Goal: Entertainment & Leisure: Consume media (video, audio)

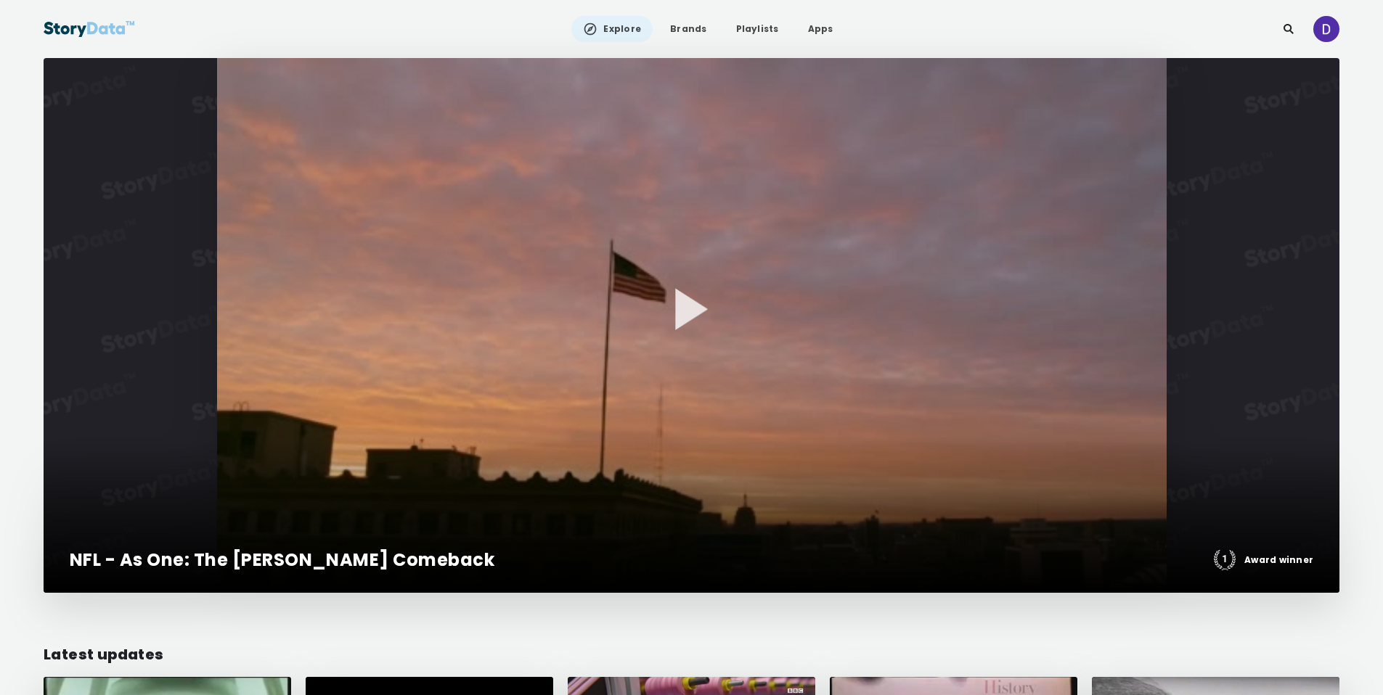
click at [1330, 27] on img at bounding box center [1326, 29] width 26 height 26
click at [814, 31] on link "Apps" at bounding box center [820, 29] width 49 height 26
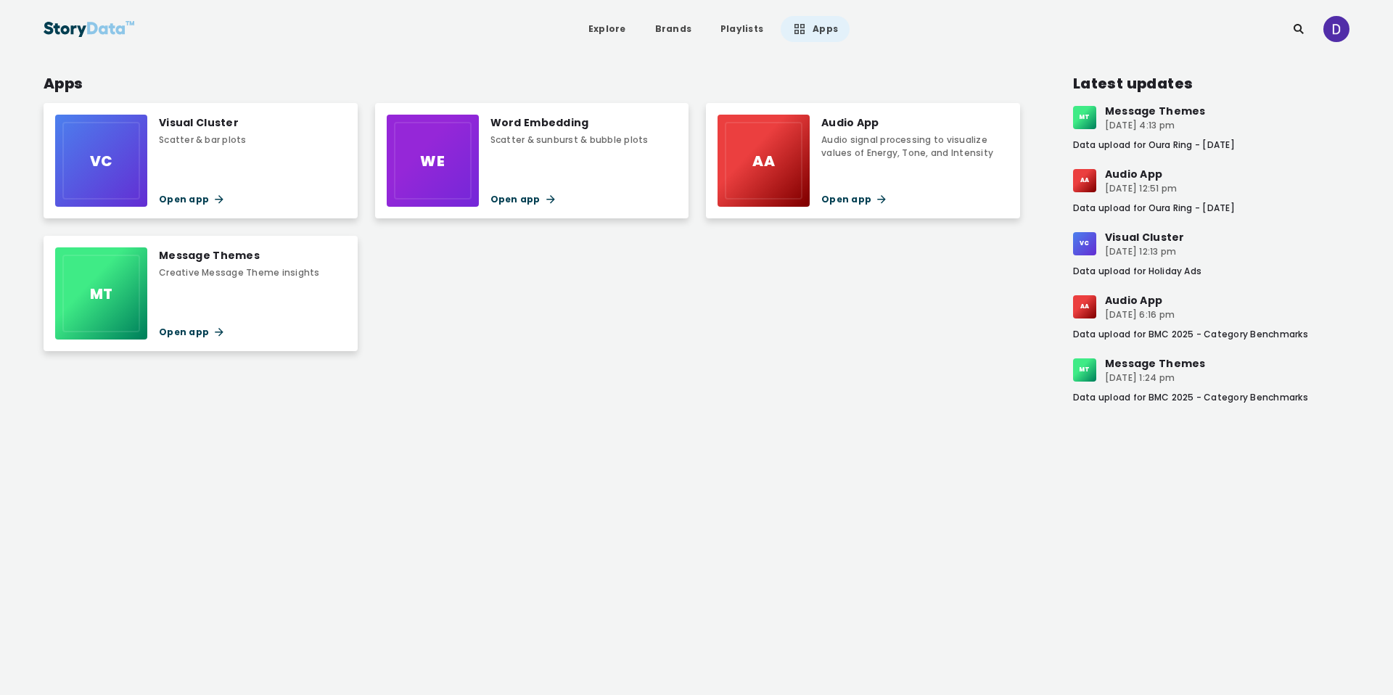
click at [846, 265] on div "VC Visual Cluster Scatter & bar plots Open app WE Word Embedding Scatter & sunb…" at bounding box center [534, 227] width 981 height 248
click at [602, 28] on link "Explore" at bounding box center [607, 29] width 61 height 26
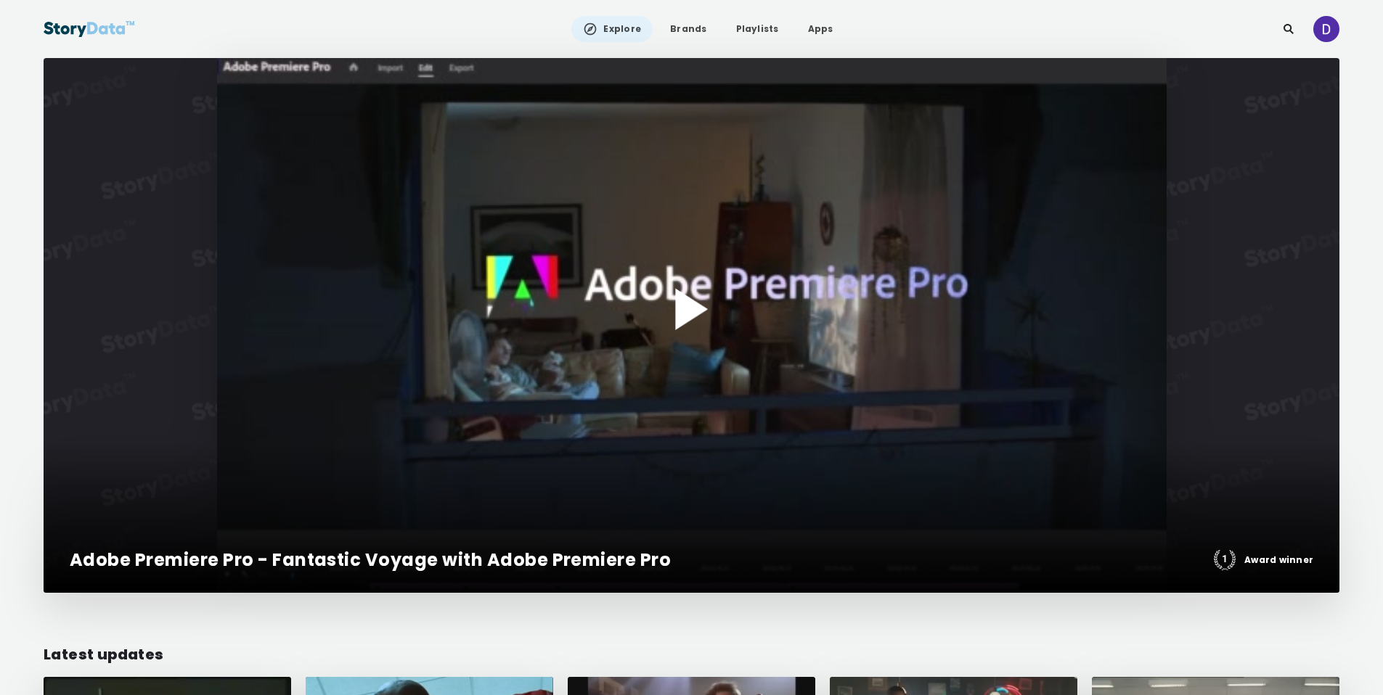
click at [687, 288] on div at bounding box center [691, 325] width 1295 height 535
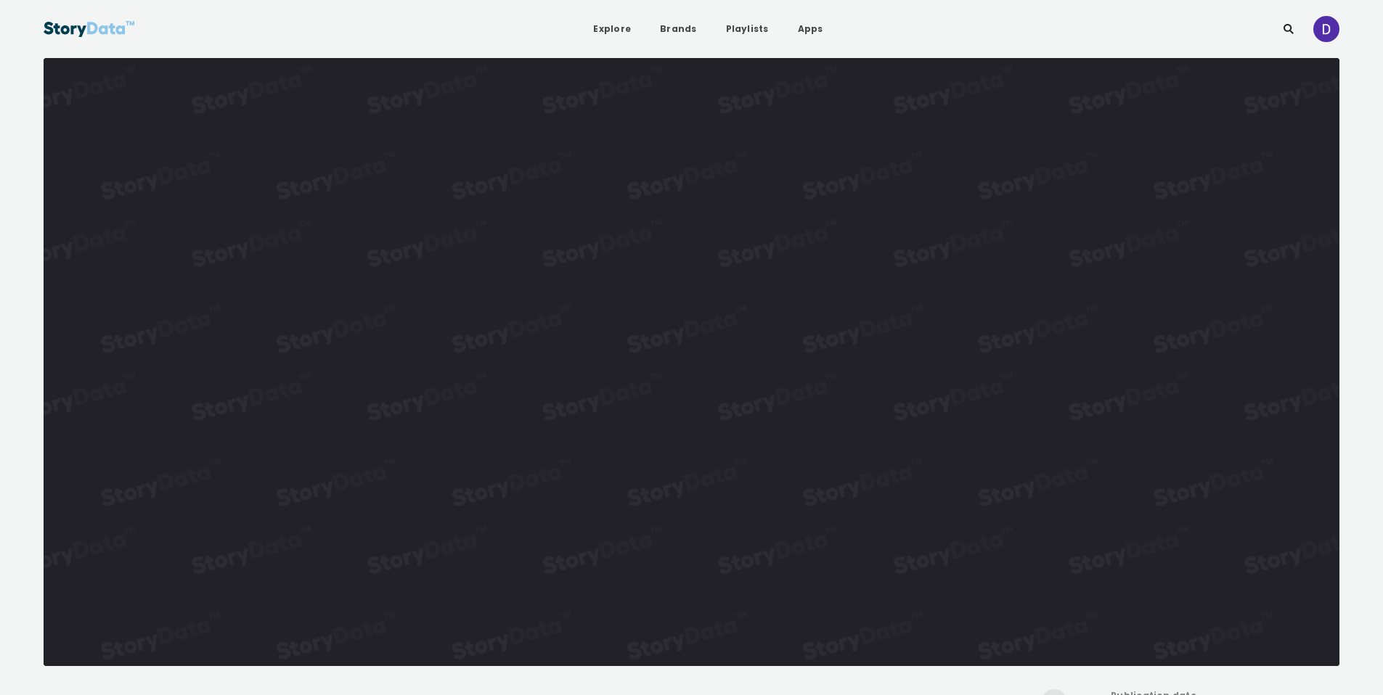
click at [742, 317] on video "Video Player" at bounding box center [691, 362] width 1295 height 608
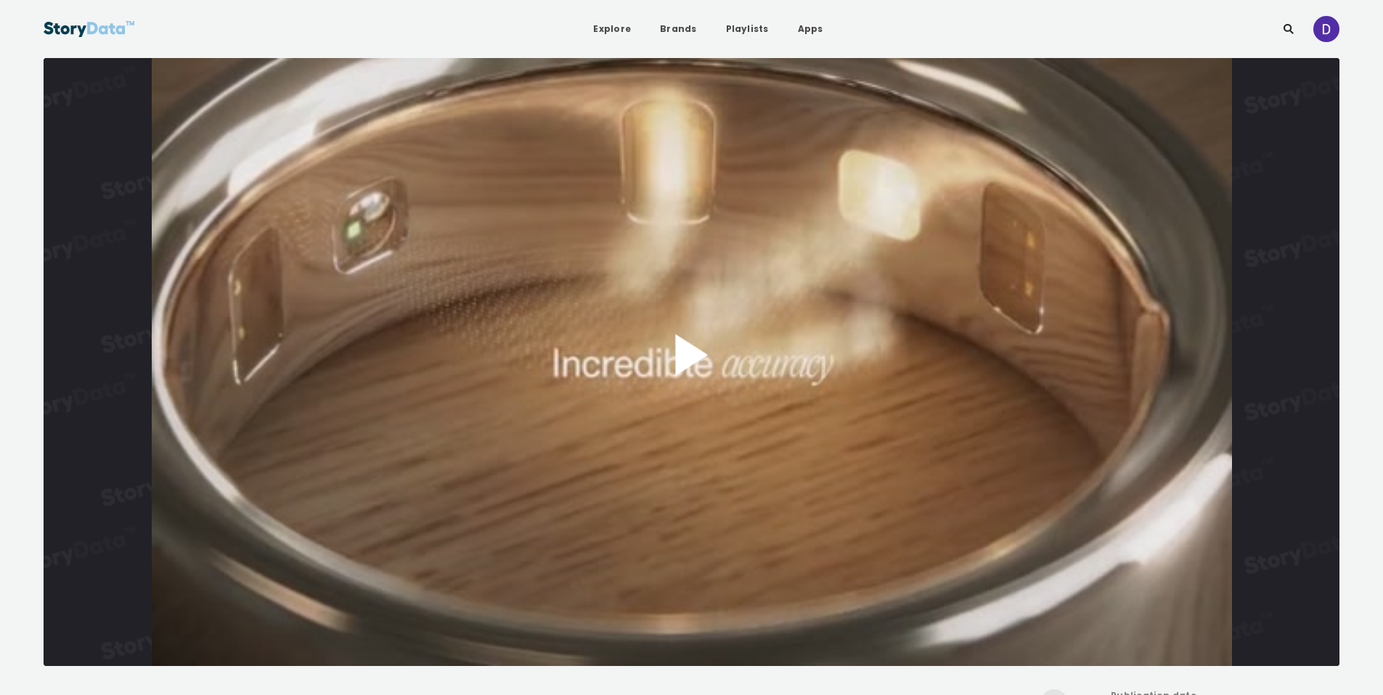
click at [732, 312] on button "Play Video" at bounding box center [691, 362] width 1295 height 608
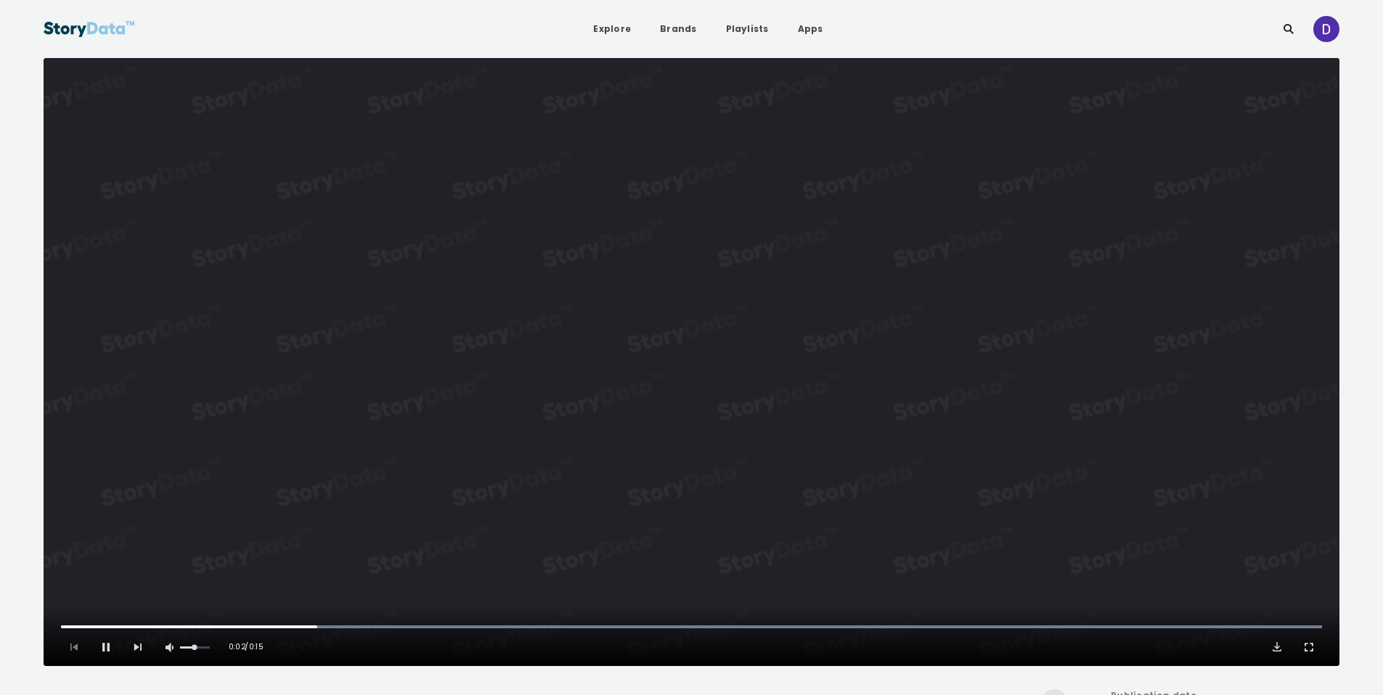
click at [827, 347] on video "Video Player" at bounding box center [691, 362] width 1295 height 608
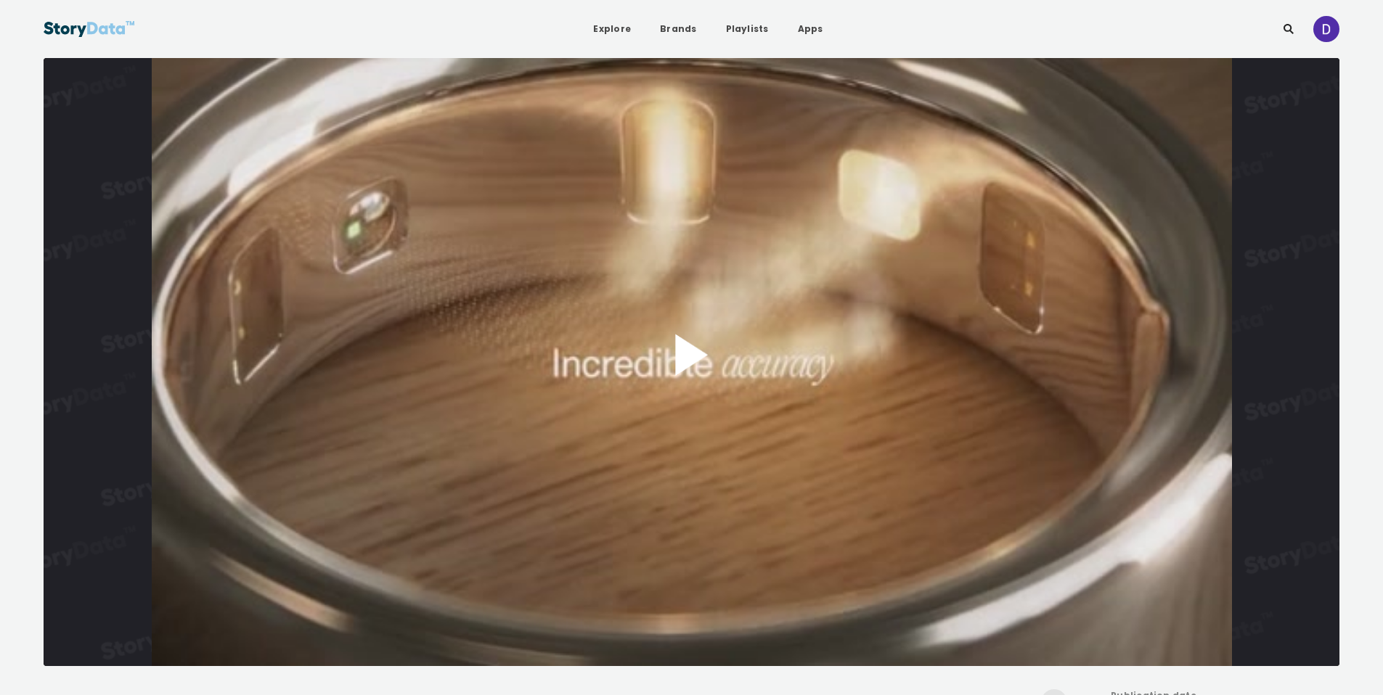
click at [666, 324] on button "Play Video" at bounding box center [691, 362] width 1295 height 608
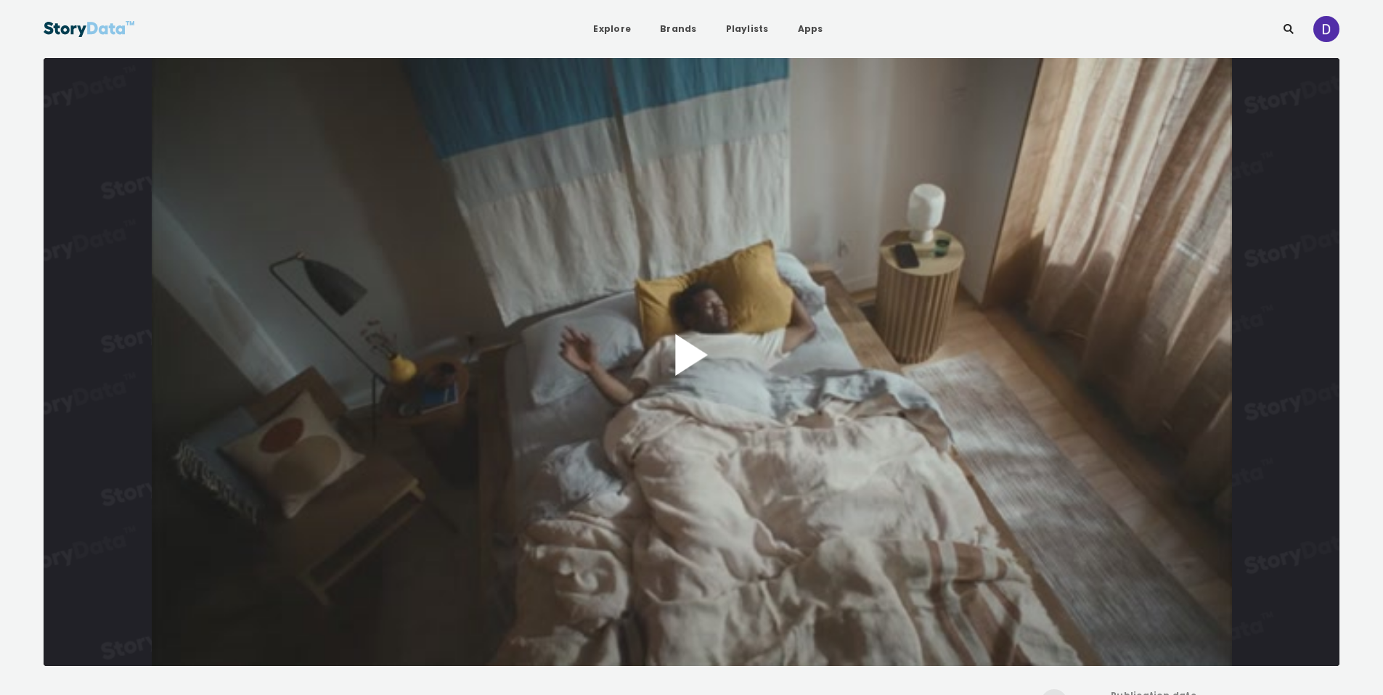
click at [700, 359] on button "Play Video" at bounding box center [691, 362] width 1295 height 608
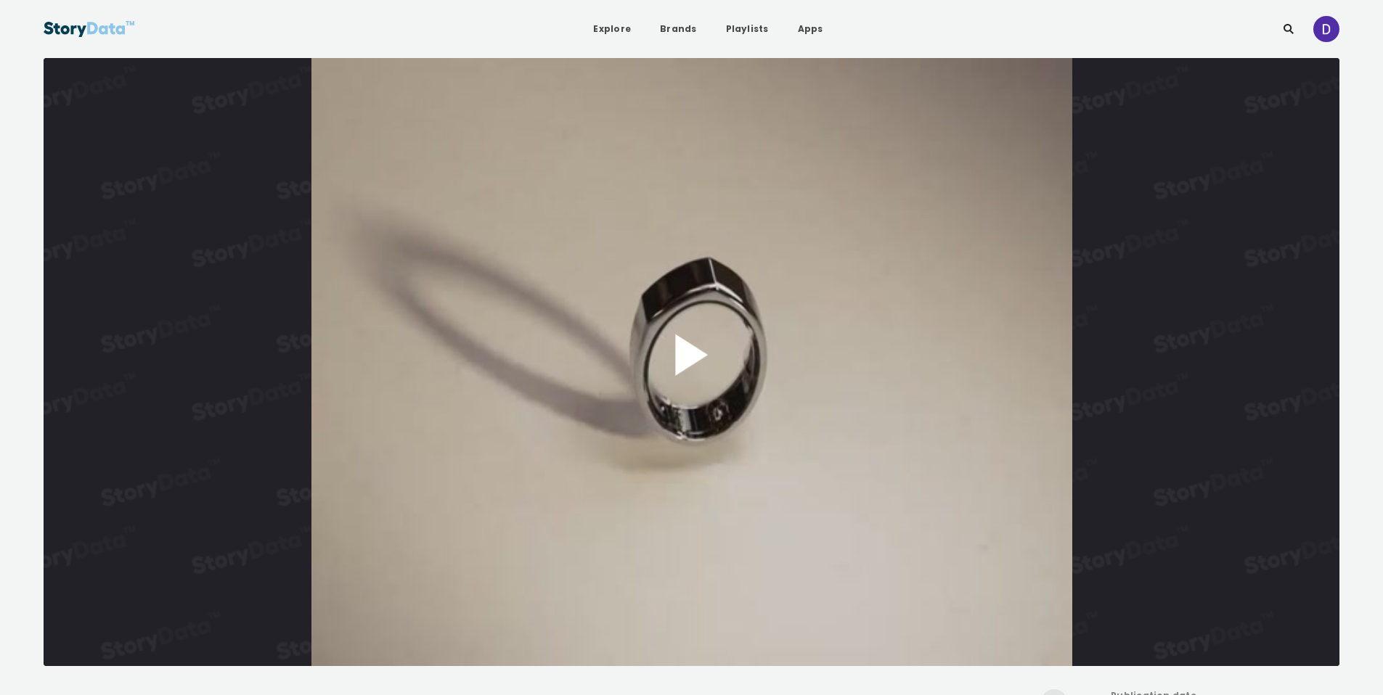
click at [929, 275] on button "Play Video" at bounding box center [691, 362] width 1295 height 608
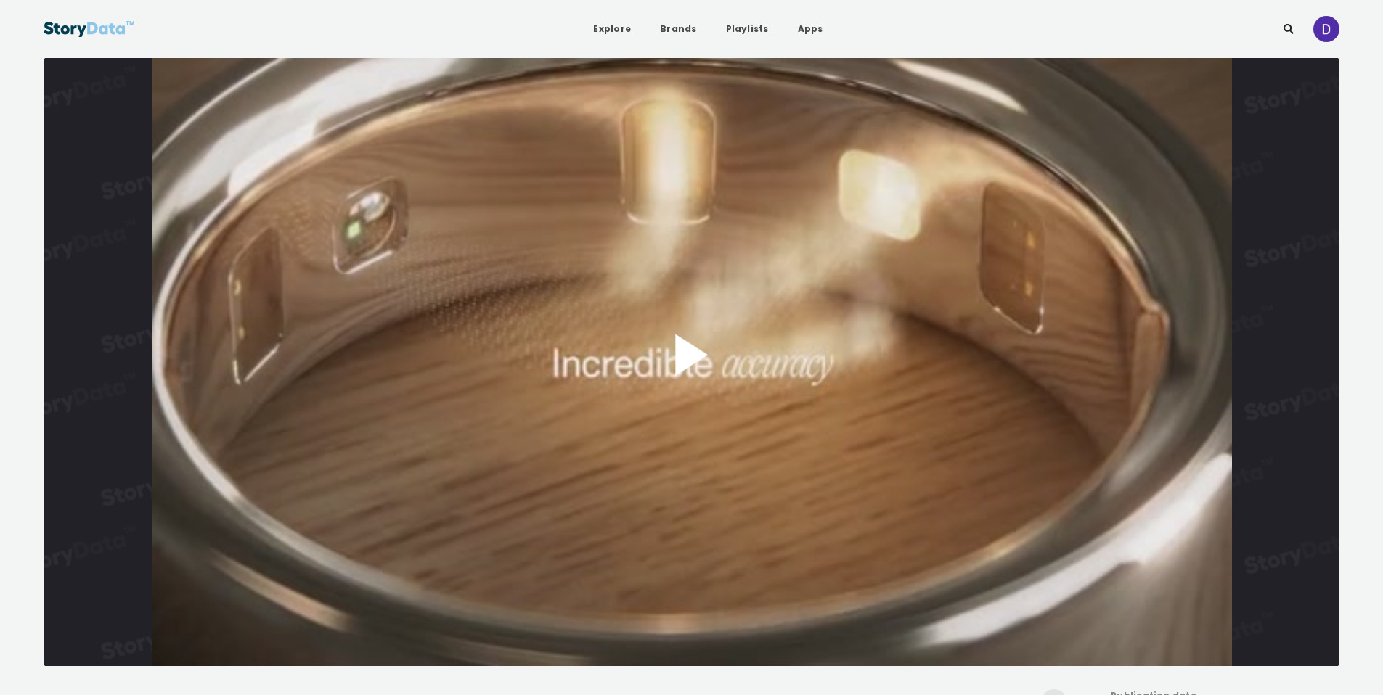
click at [688, 323] on button "Play Video" at bounding box center [691, 362] width 1295 height 608
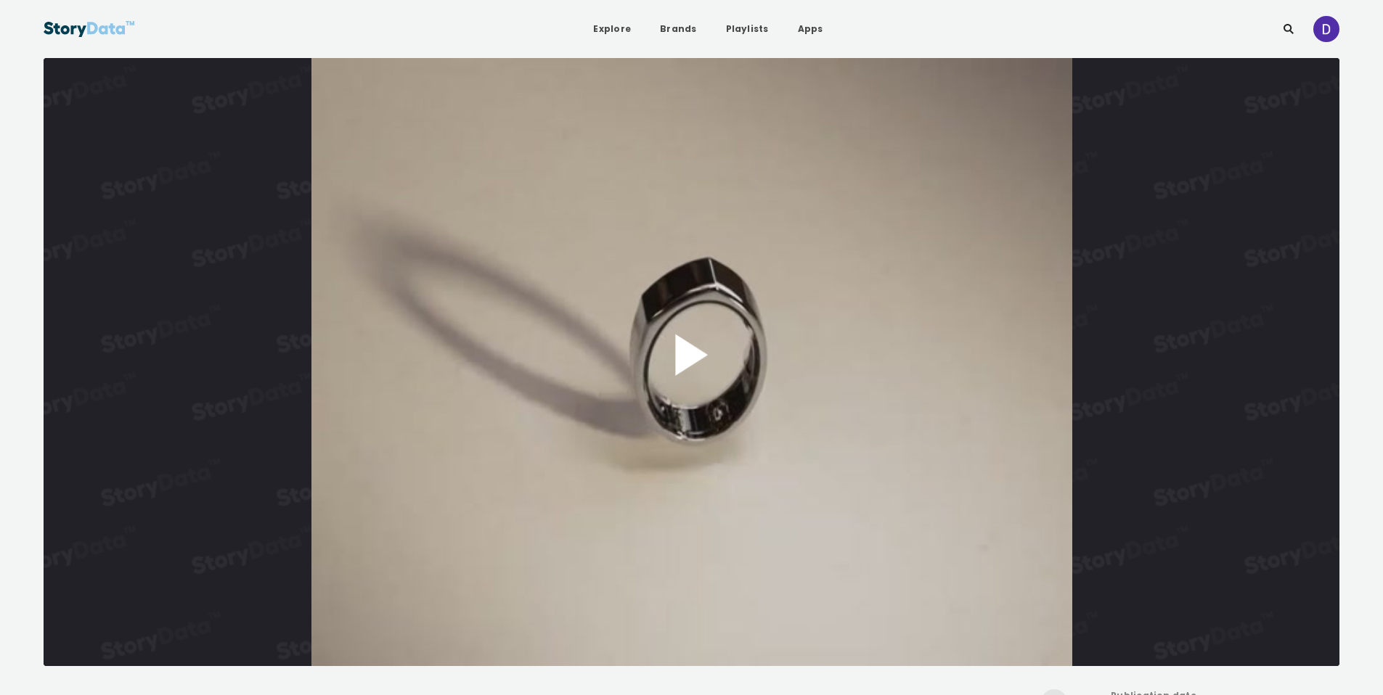
click at [644, 318] on button "Play Video" at bounding box center [691, 362] width 1295 height 608
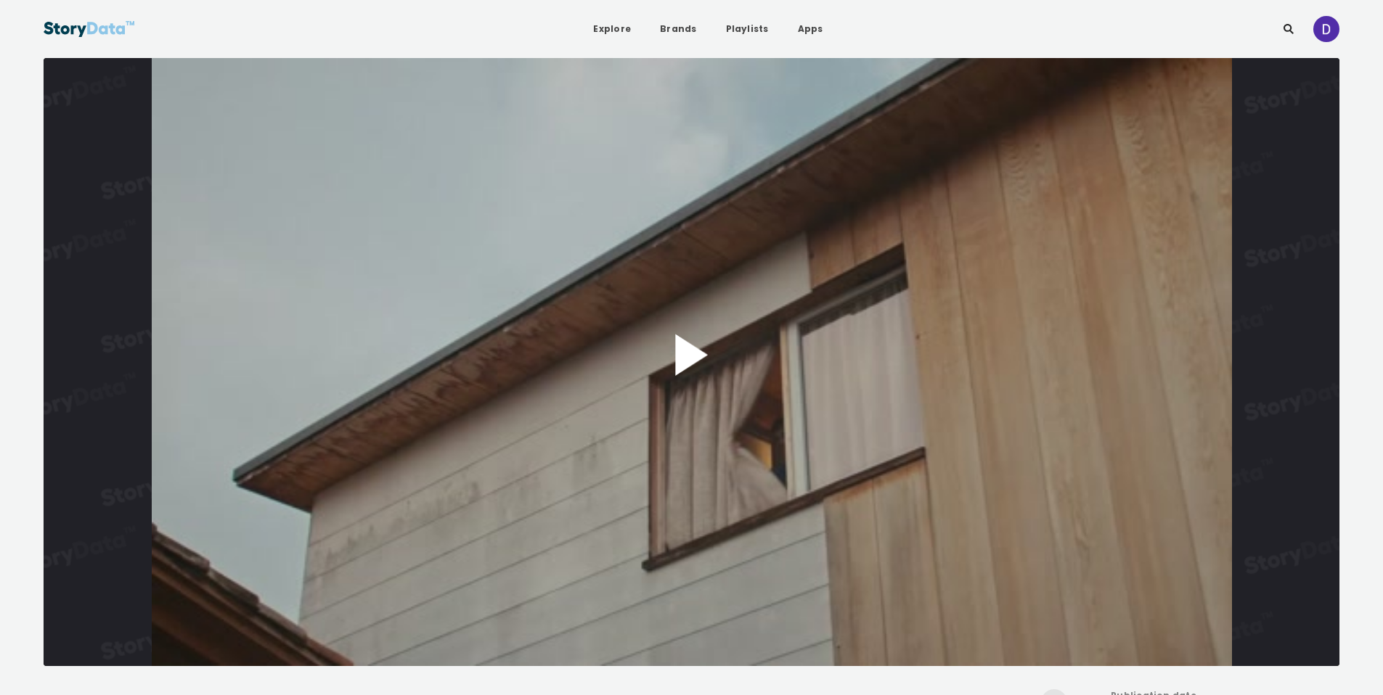
click at [676, 338] on button "Play Video" at bounding box center [691, 362] width 1295 height 608
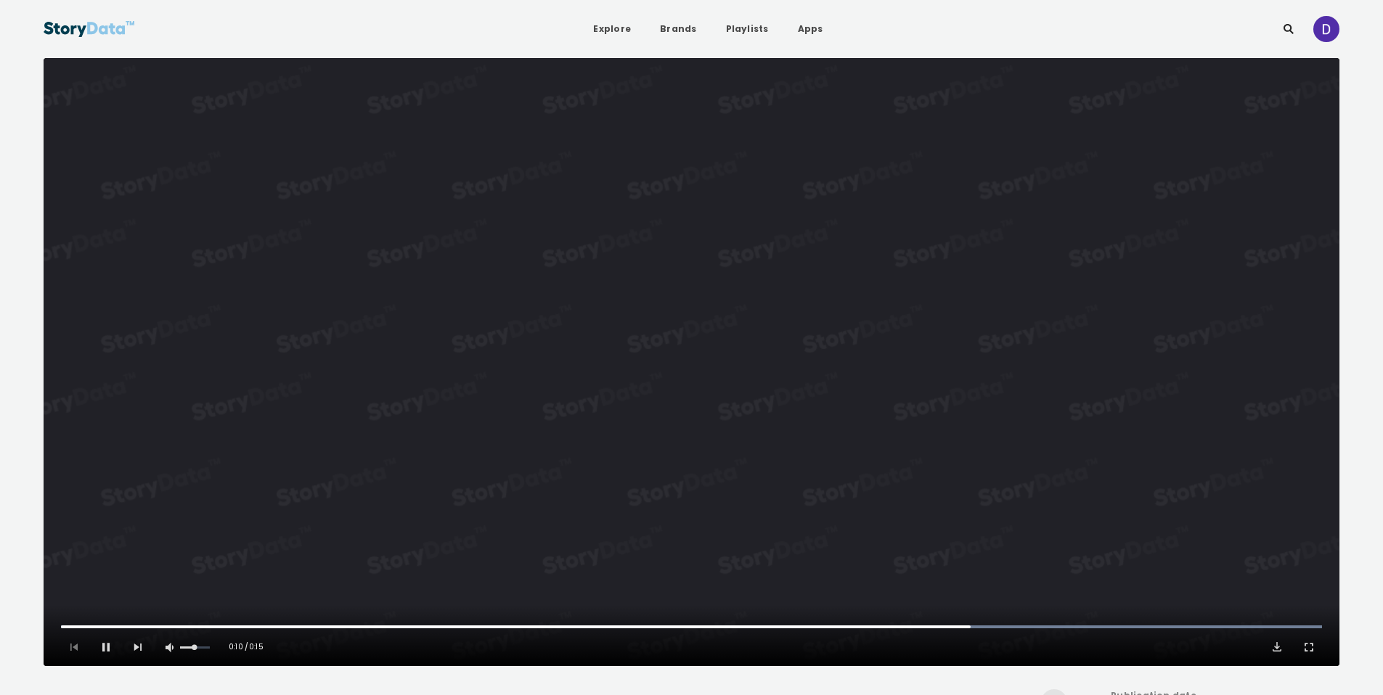
click at [843, 398] on video "Video Player" at bounding box center [691, 362] width 1295 height 608
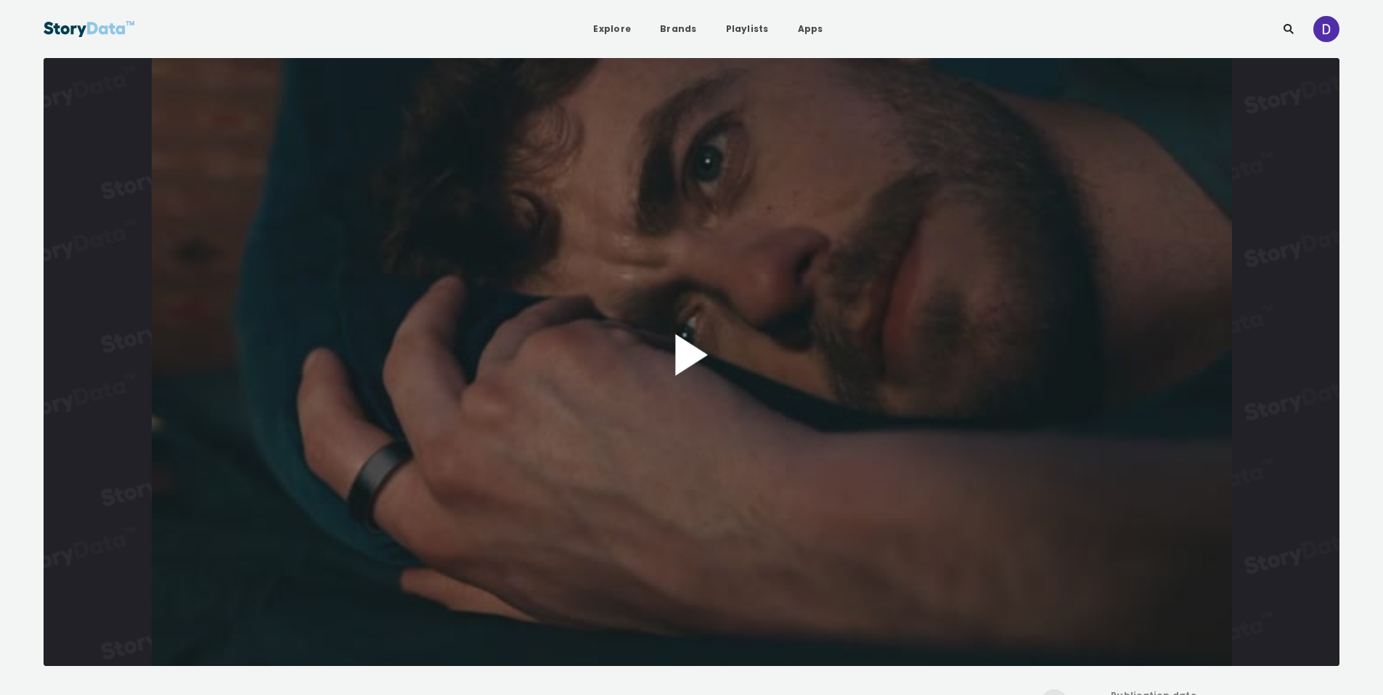
click at [668, 361] on button "Play Video" at bounding box center [691, 362] width 1295 height 608
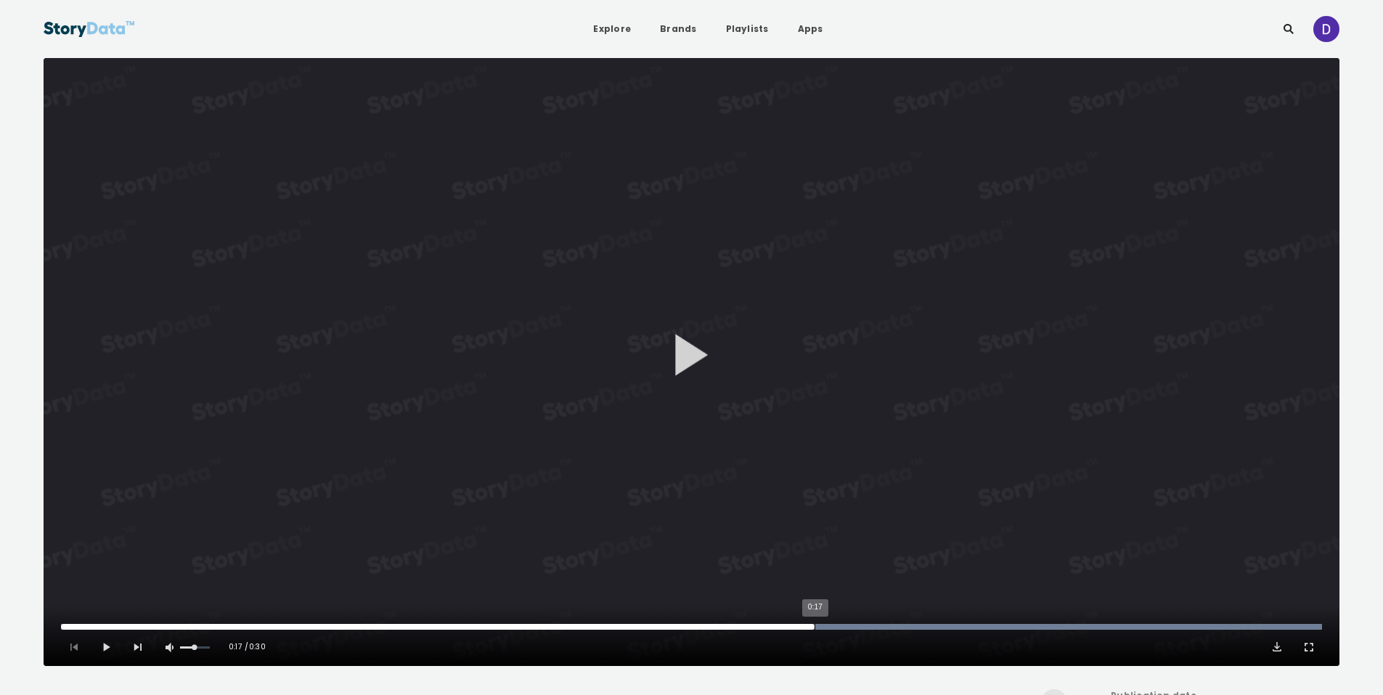
click at [814, 629] on div "0:17" at bounding box center [814, 627] width 1 height 6
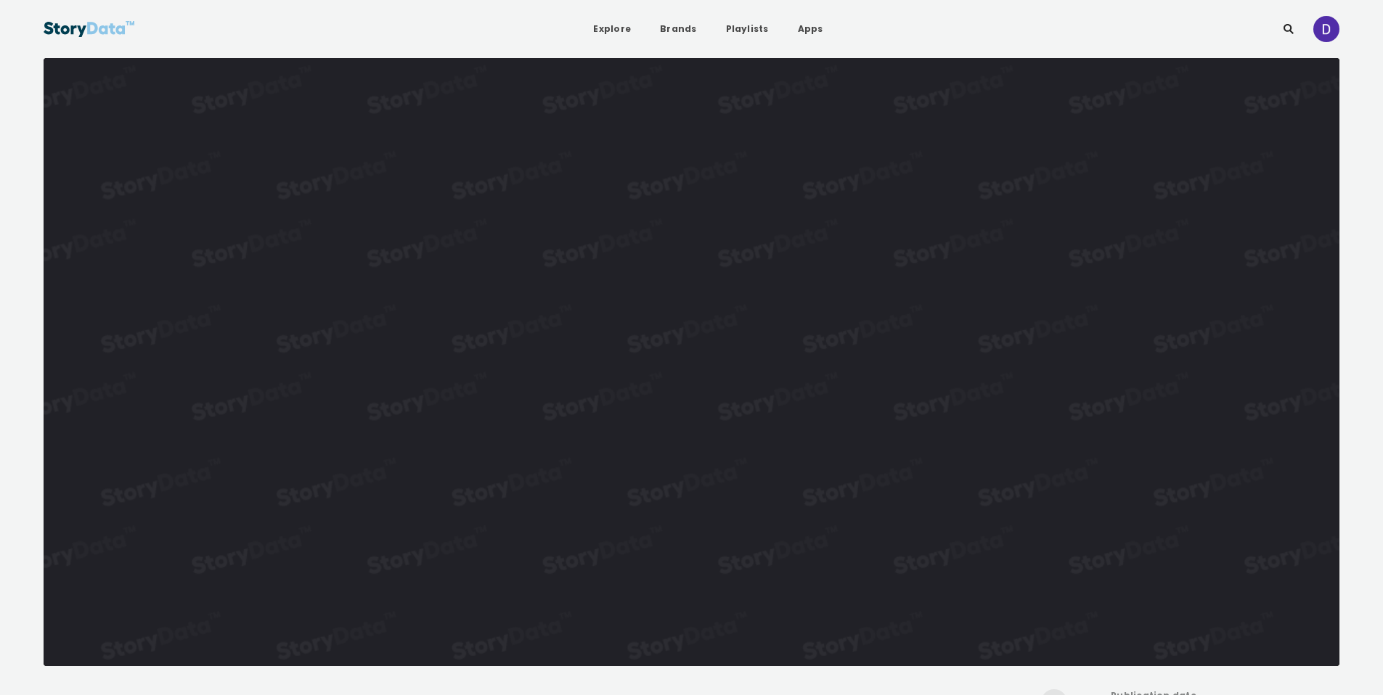
click at [939, 327] on video "Video Player" at bounding box center [691, 362] width 1295 height 608
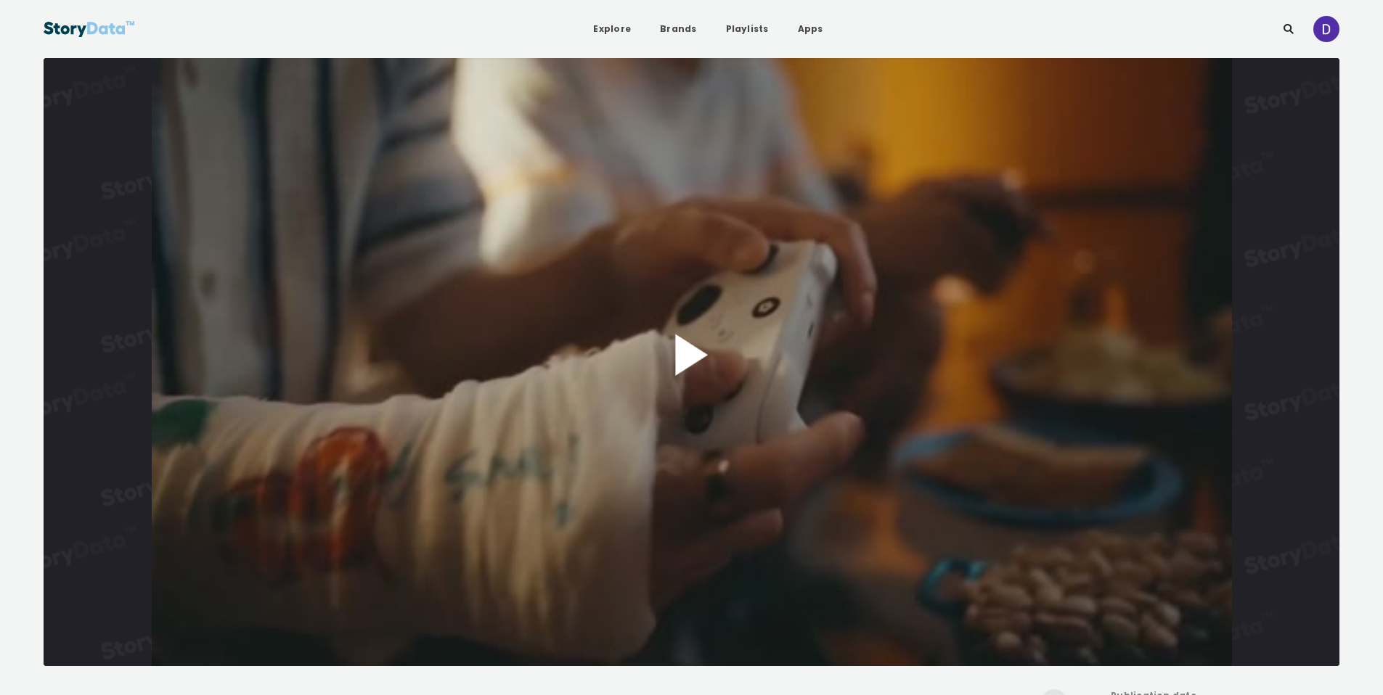
click at [657, 371] on button "Play Video" at bounding box center [691, 362] width 1295 height 608
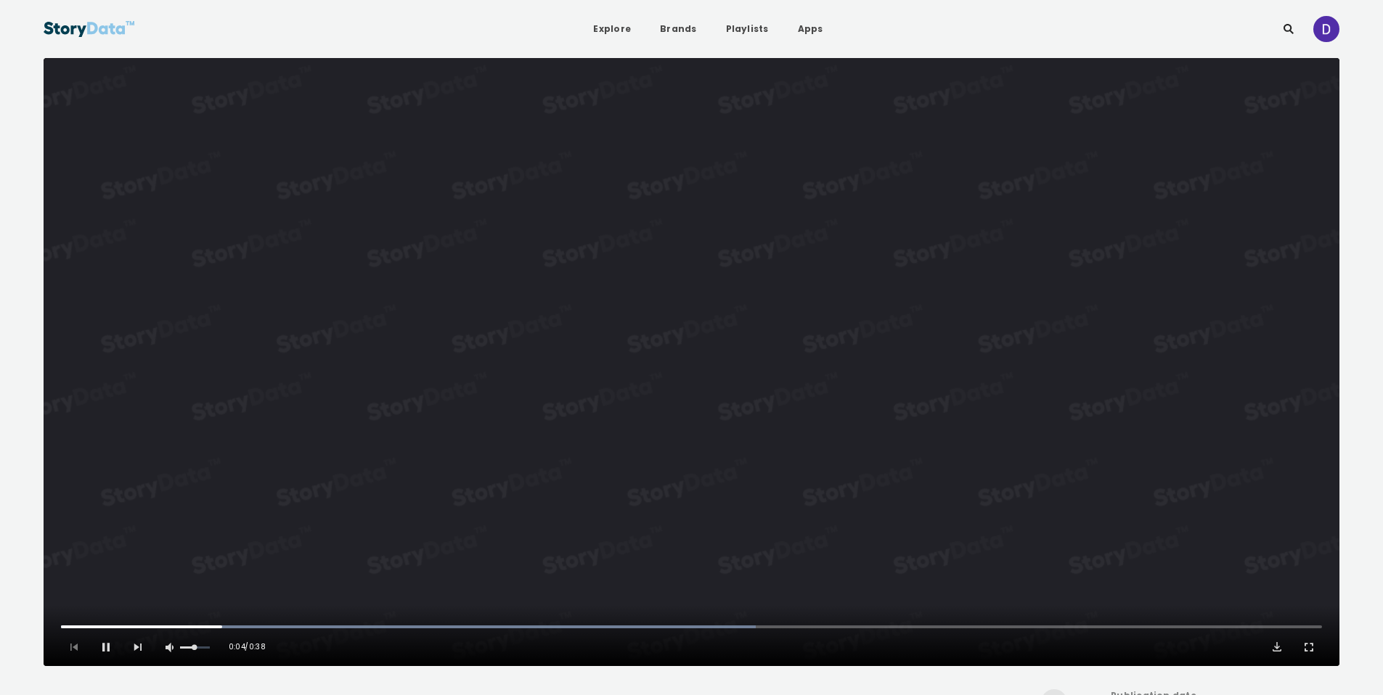
click at [556, 631] on div "Pause Mute Current Time 0:04 / Duration 0:38 Loaded : 55.10% 0:15 0:04 1x Playb…" at bounding box center [691, 635] width 1295 height 61
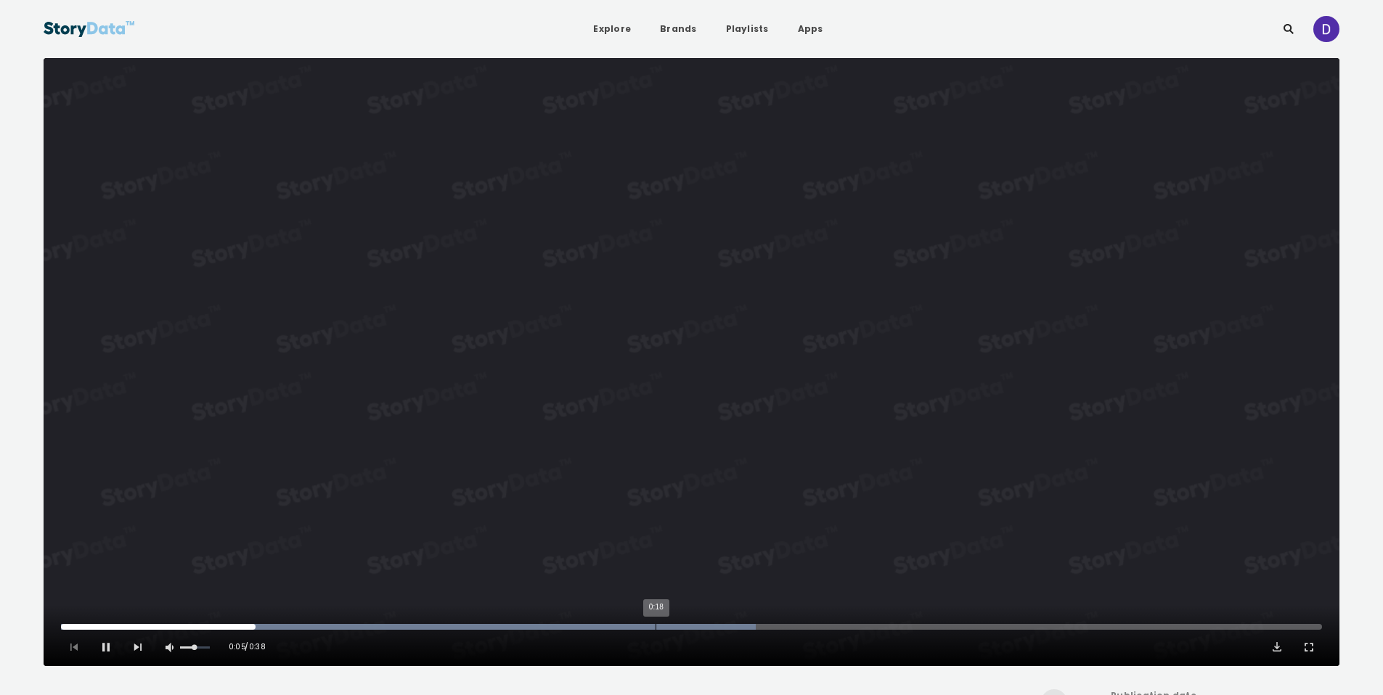
click at [655, 627] on div "0:18" at bounding box center [655, 627] width 1 height 6
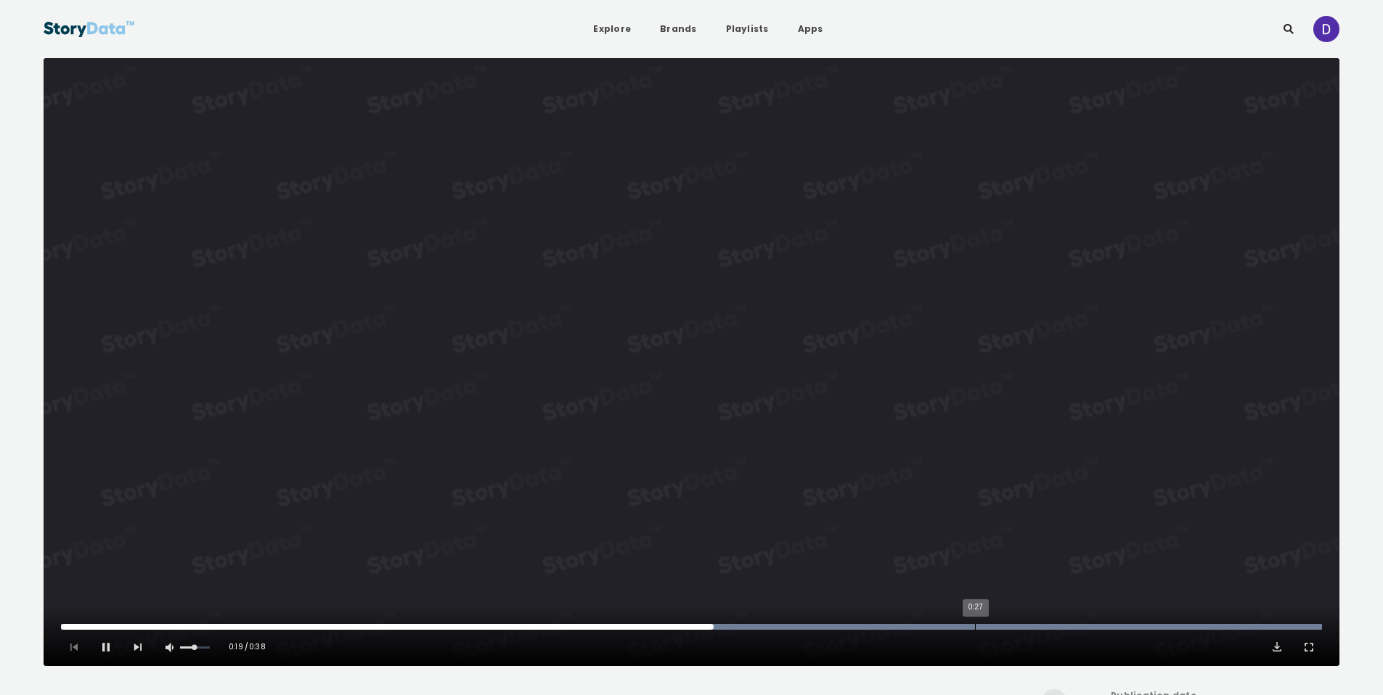
click at [975, 626] on div "0:27" at bounding box center [975, 627] width 1 height 6
click at [1148, 627] on div "0:32" at bounding box center [1148, 627] width 1 height 6
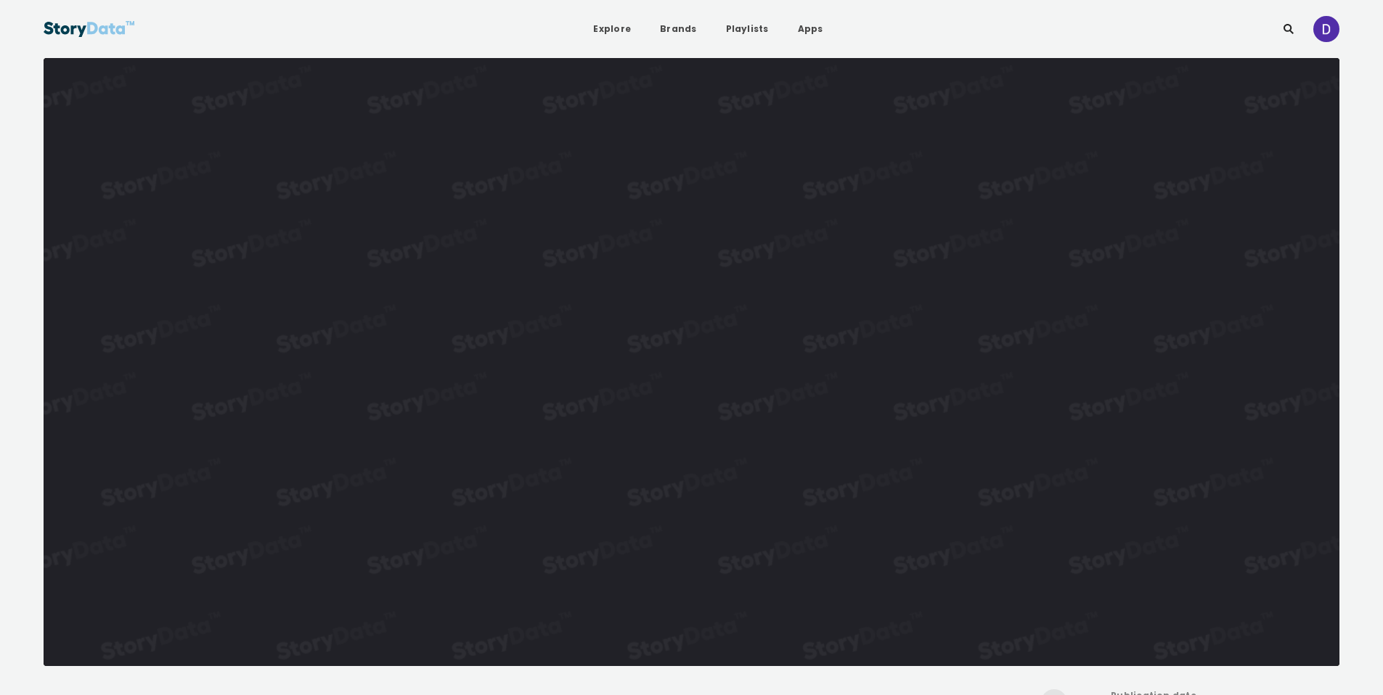
click at [981, 444] on video "Video Player" at bounding box center [691, 362] width 1295 height 608
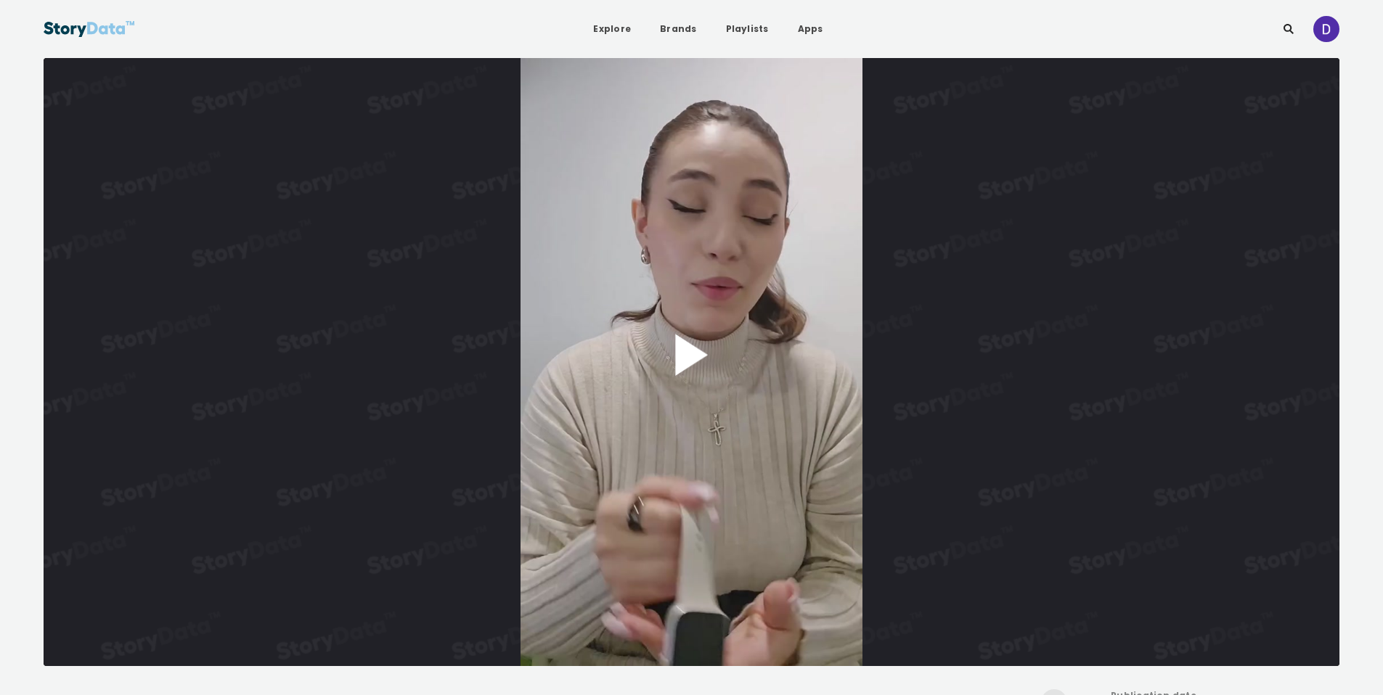
click at [666, 420] on button "Play Video" at bounding box center [691, 362] width 1295 height 608
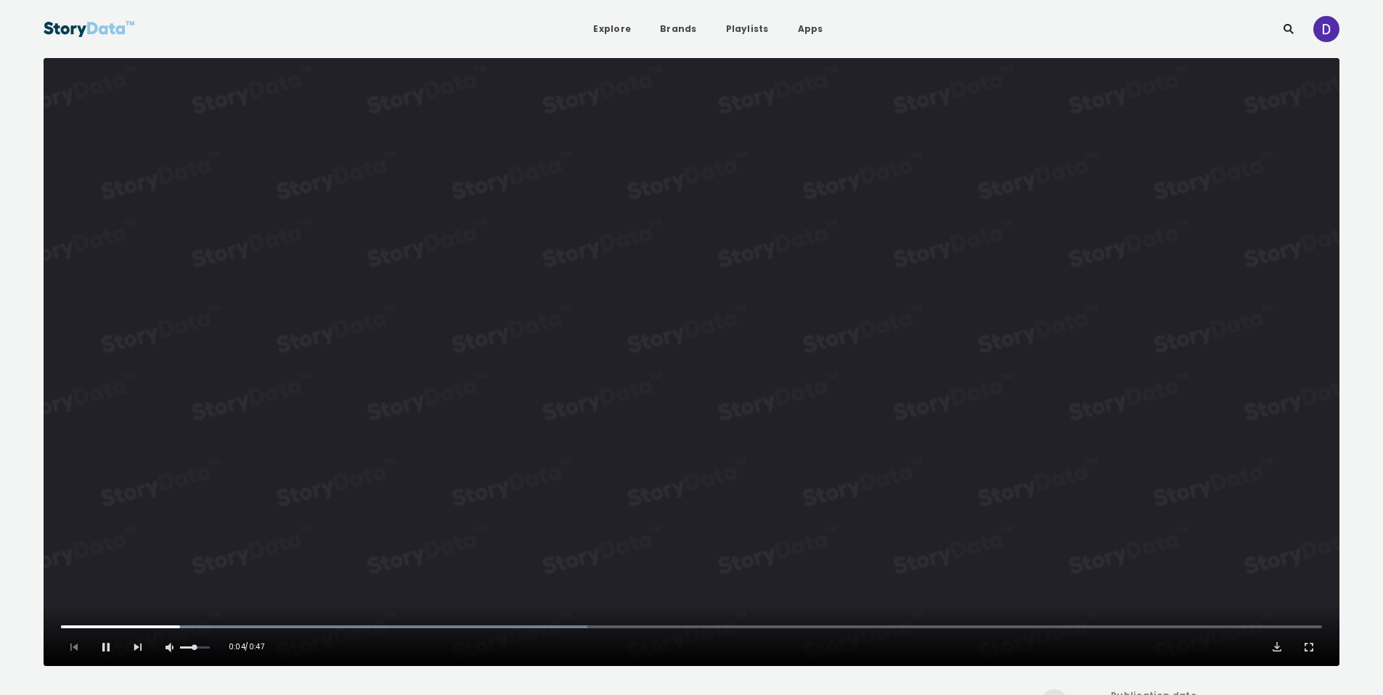
click at [862, 478] on video "Video Player" at bounding box center [691, 362] width 1295 height 608
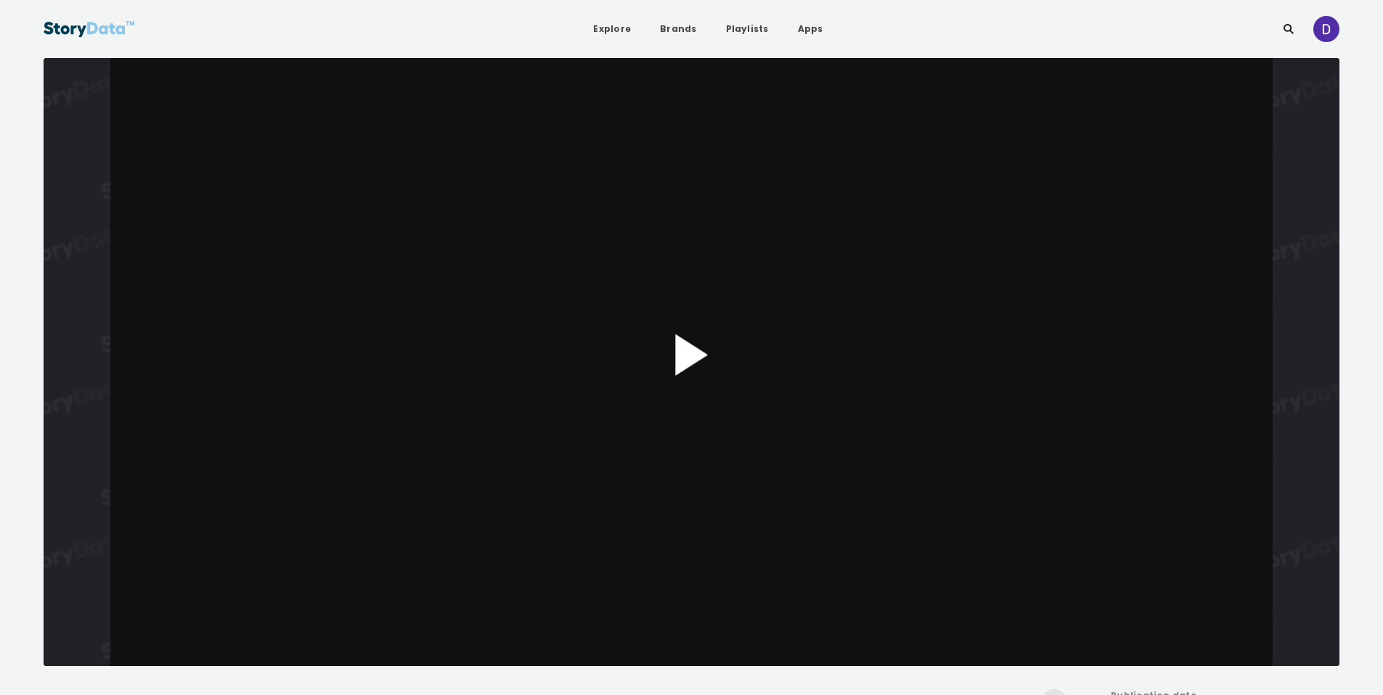
click at [722, 429] on button "Play Video" at bounding box center [691, 362] width 1295 height 608
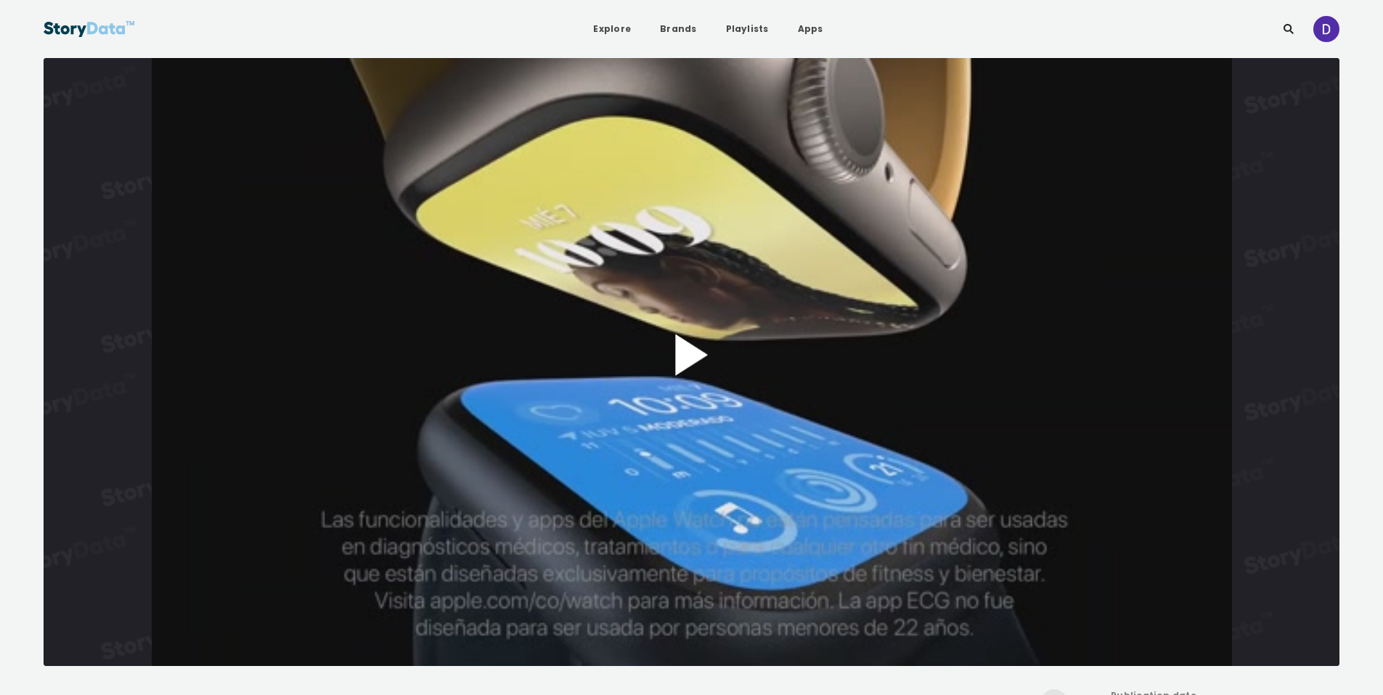
click at [764, 331] on button "Play Video" at bounding box center [691, 362] width 1295 height 608
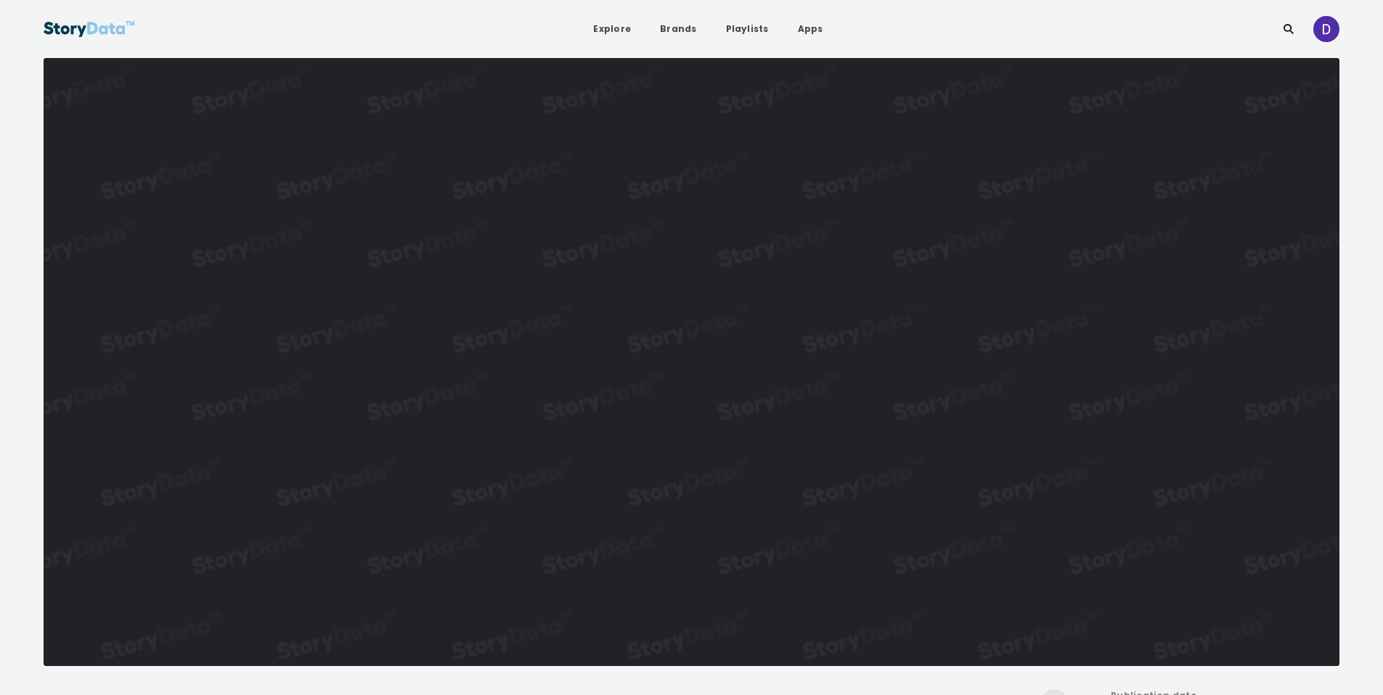
click at [880, 385] on video "Video Player" at bounding box center [691, 362] width 1295 height 608
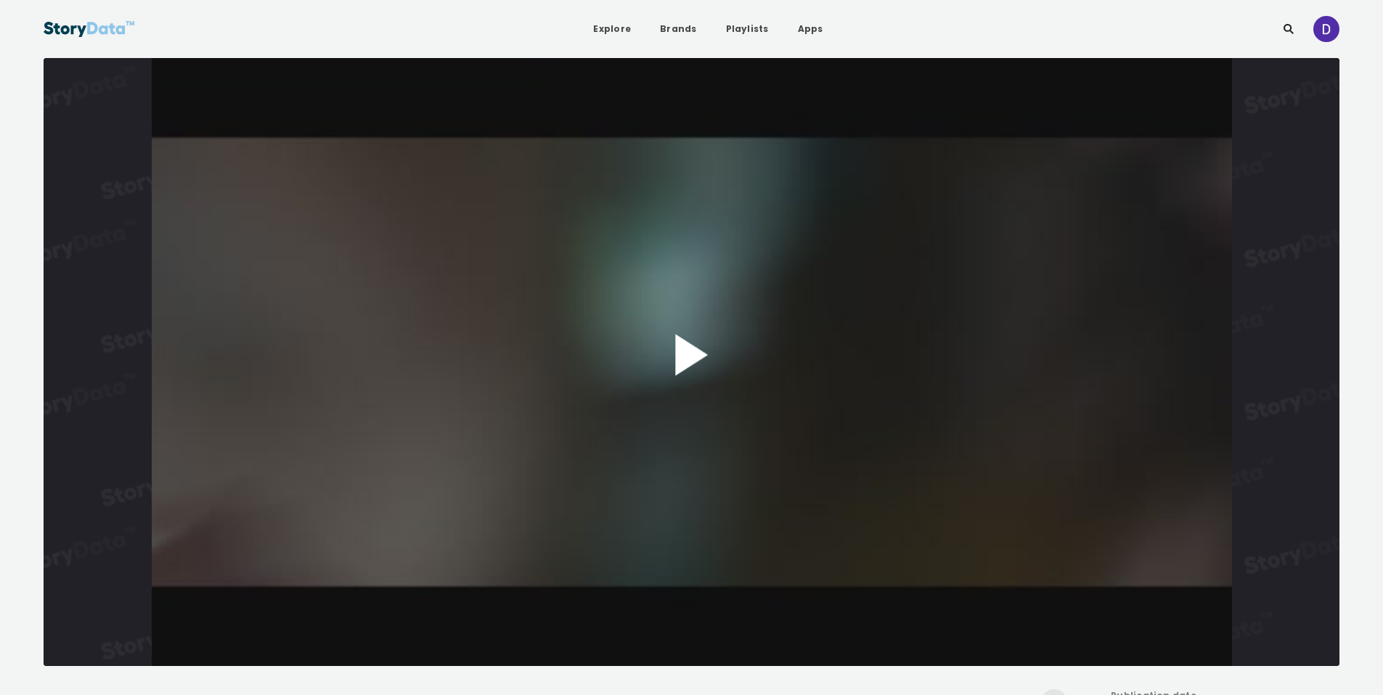
click at [772, 364] on button "Play Video" at bounding box center [691, 362] width 1295 height 608
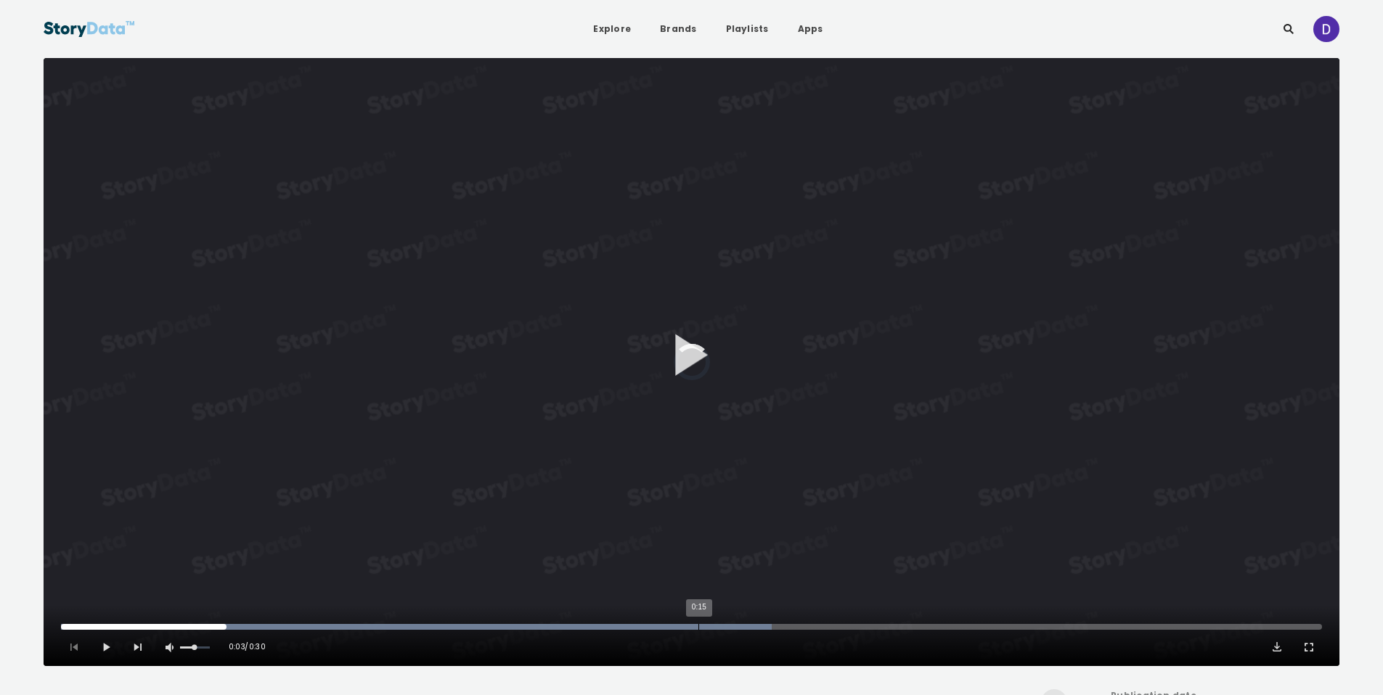
click at [698, 629] on div "0:15" at bounding box center [698, 627] width 1 height 6
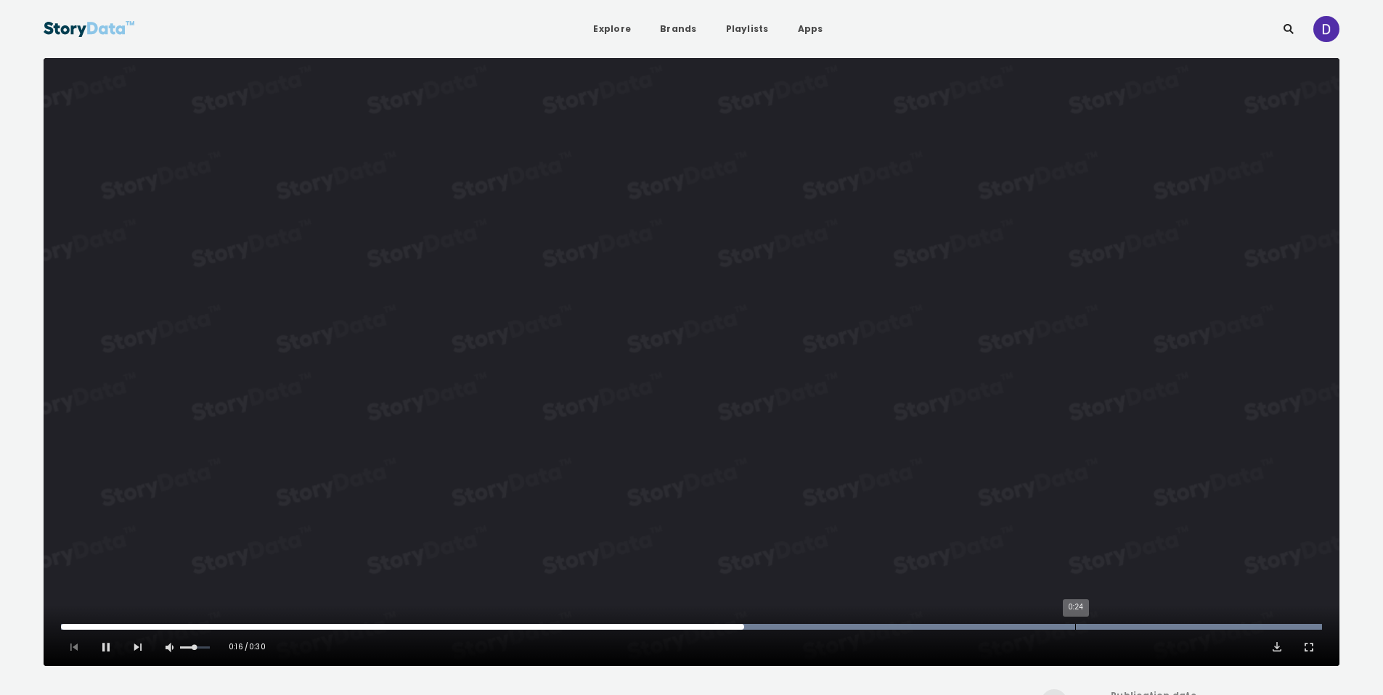
click at [1075, 629] on div "0:24" at bounding box center [1075, 627] width 1 height 6
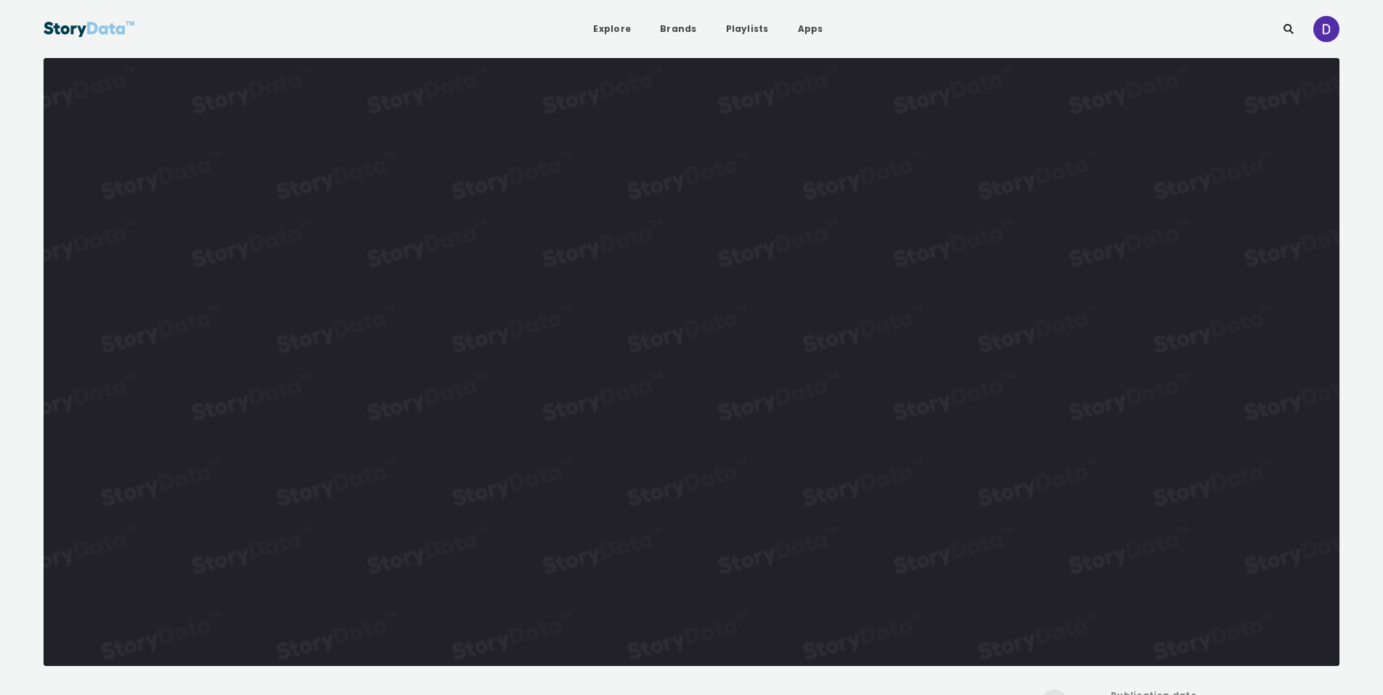
click at [788, 314] on video "Video Player" at bounding box center [691, 362] width 1295 height 608
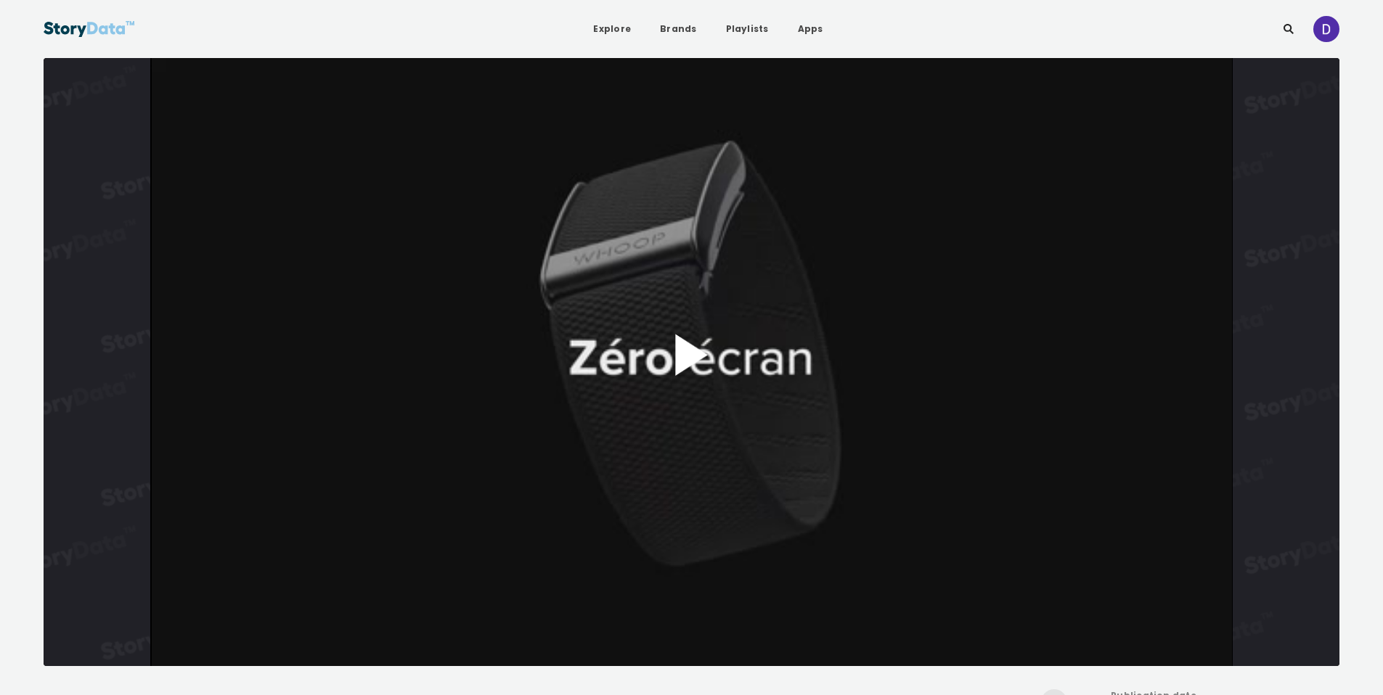
click at [715, 434] on button "Play Video" at bounding box center [691, 362] width 1295 height 608
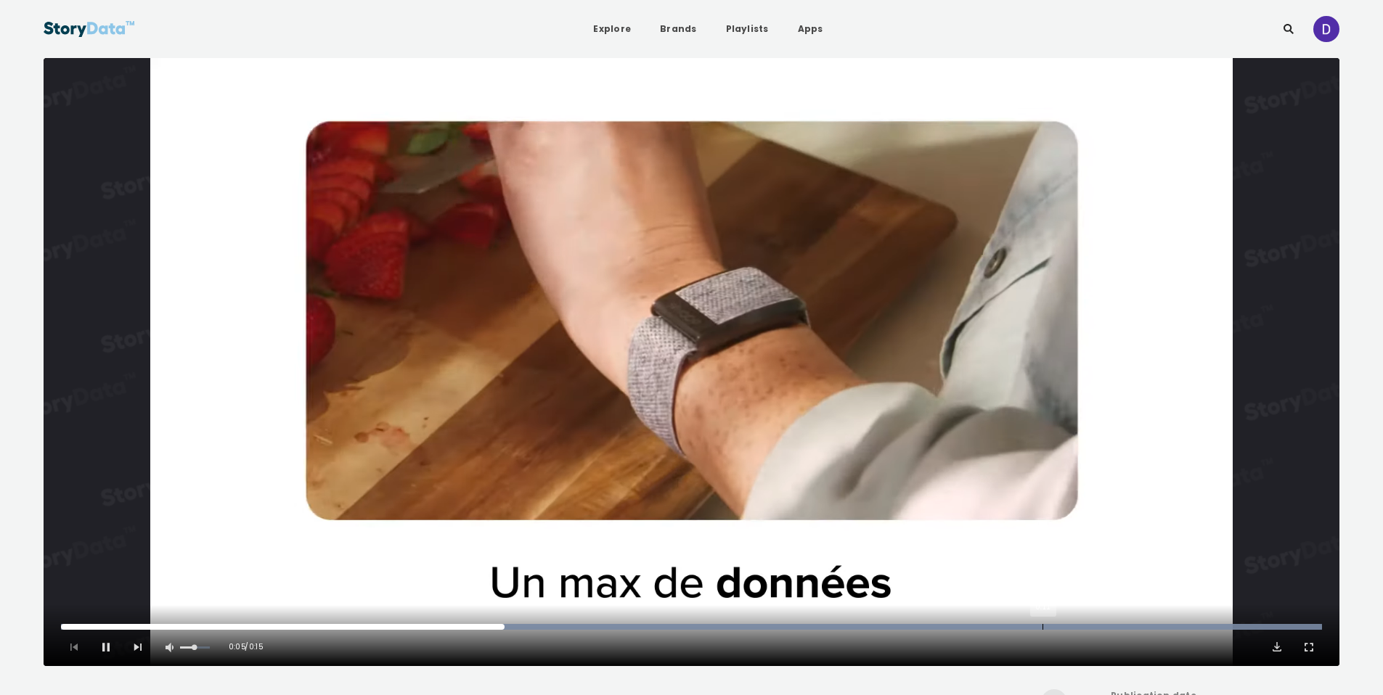
click at [1042, 628] on div "0:11" at bounding box center [1042, 627] width 1 height 6
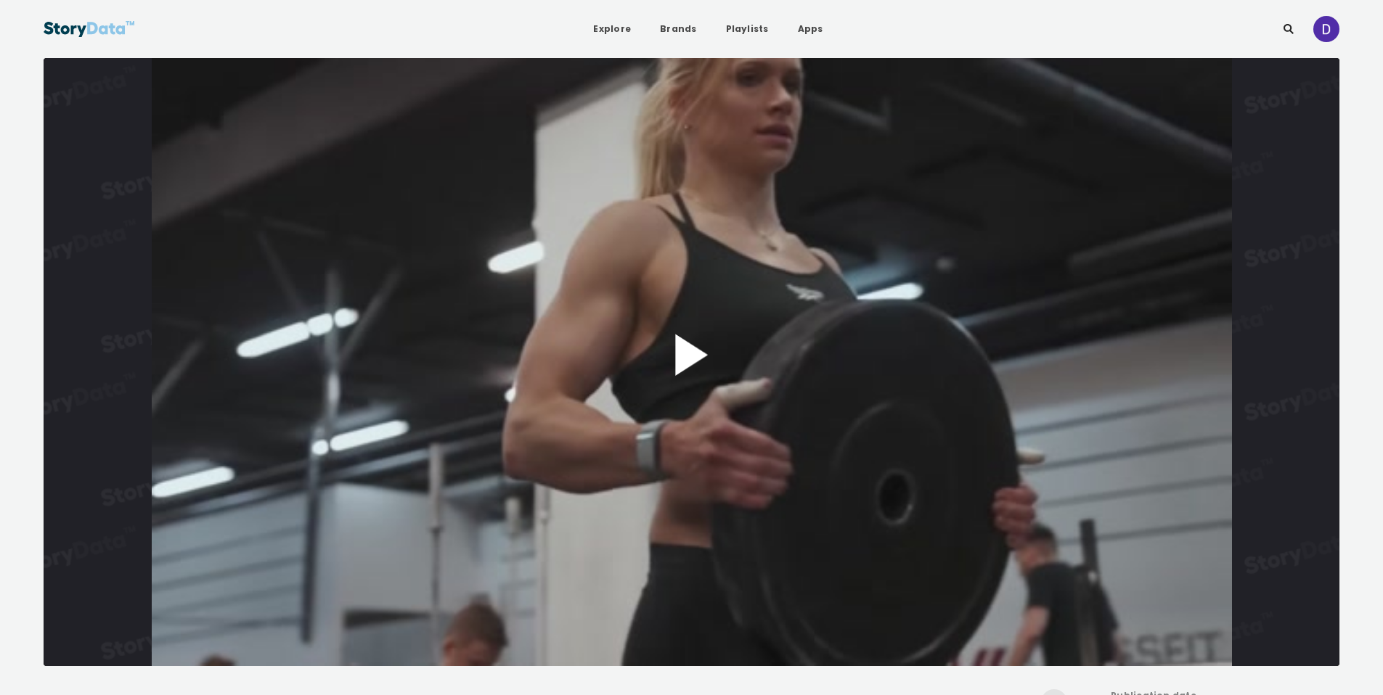
click at [694, 389] on button "Play Video" at bounding box center [691, 362] width 1295 height 608
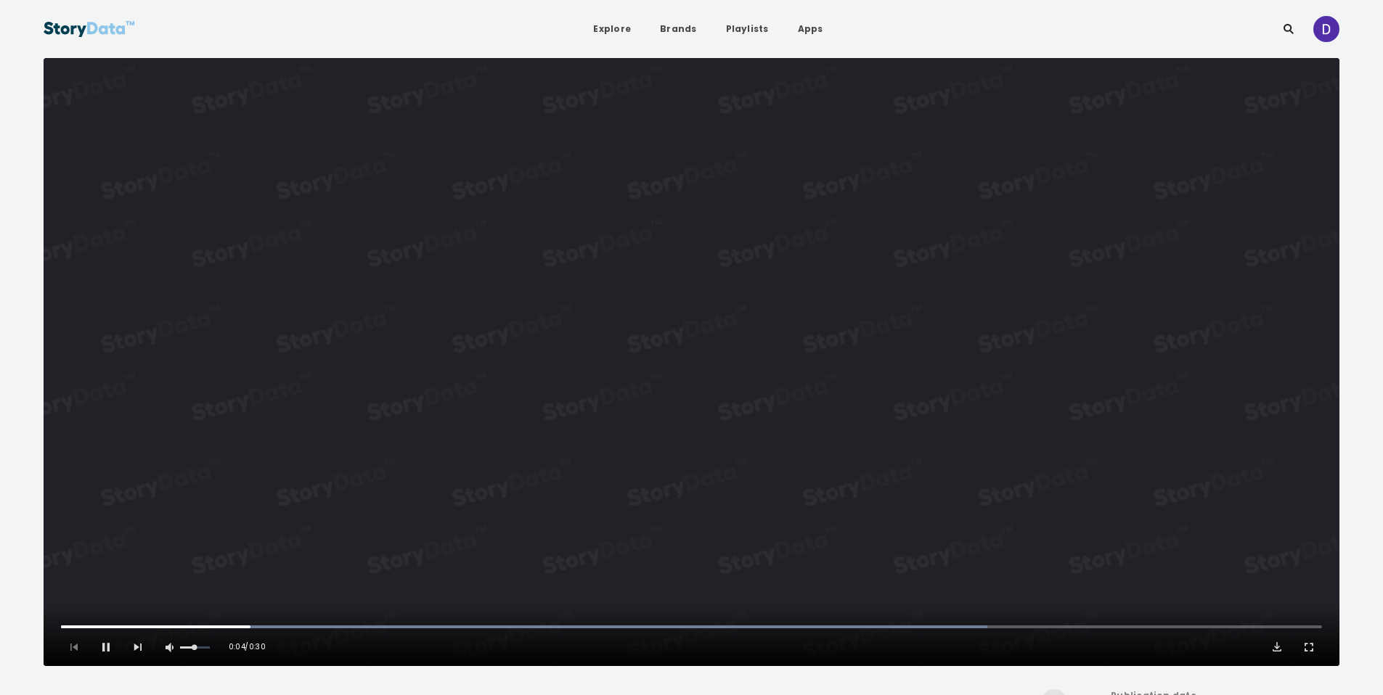
click at [816, 407] on video "Video Player" at bounding box center [691, 362] width 1295 height 608
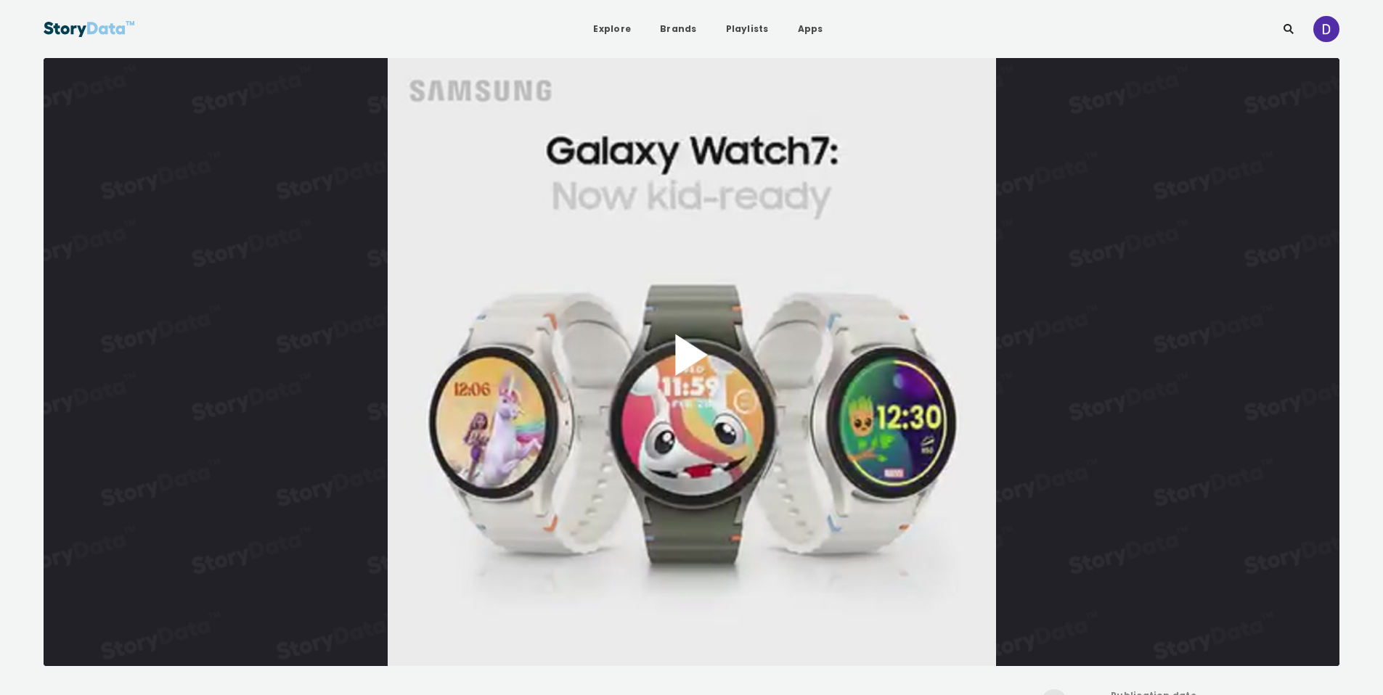
click at [721, 406] on button "Play Video" at bounding box center [691, 362] width 1295 height 608
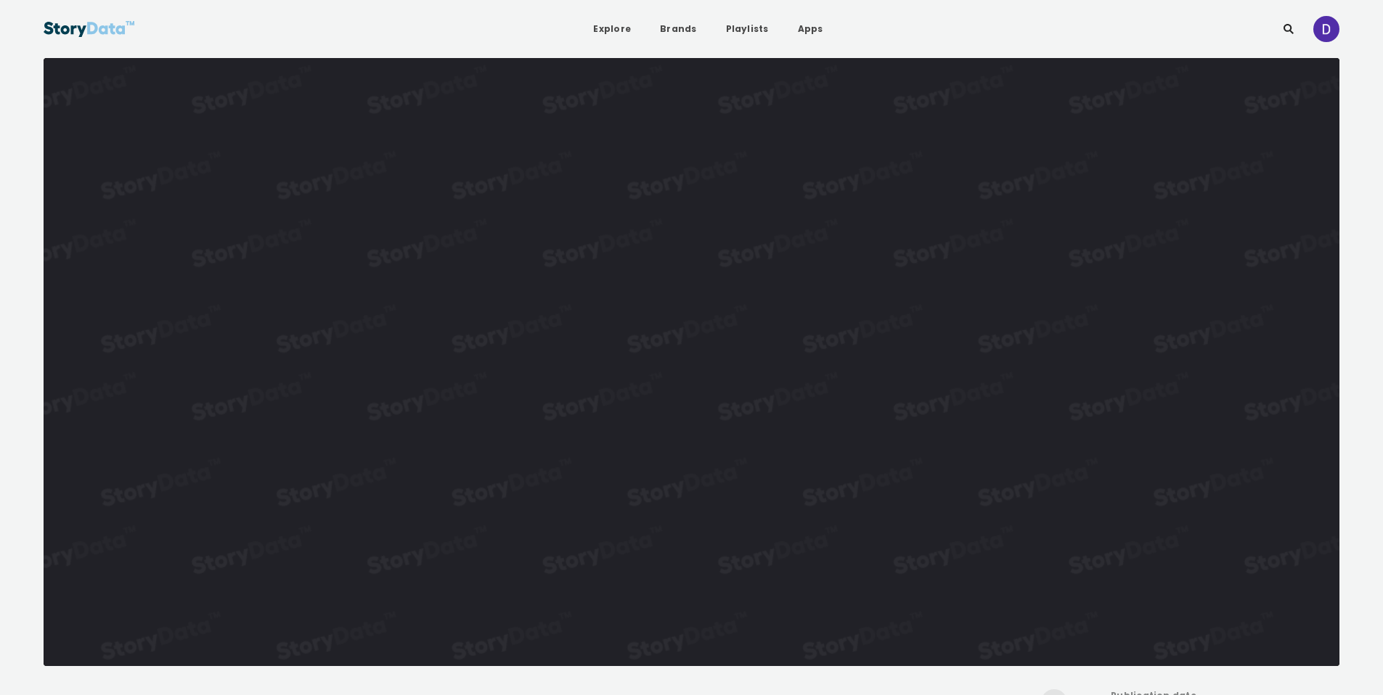
click at [721, 406] on video "Video Player" at bounding box center [691, 362] width 1295 height 608
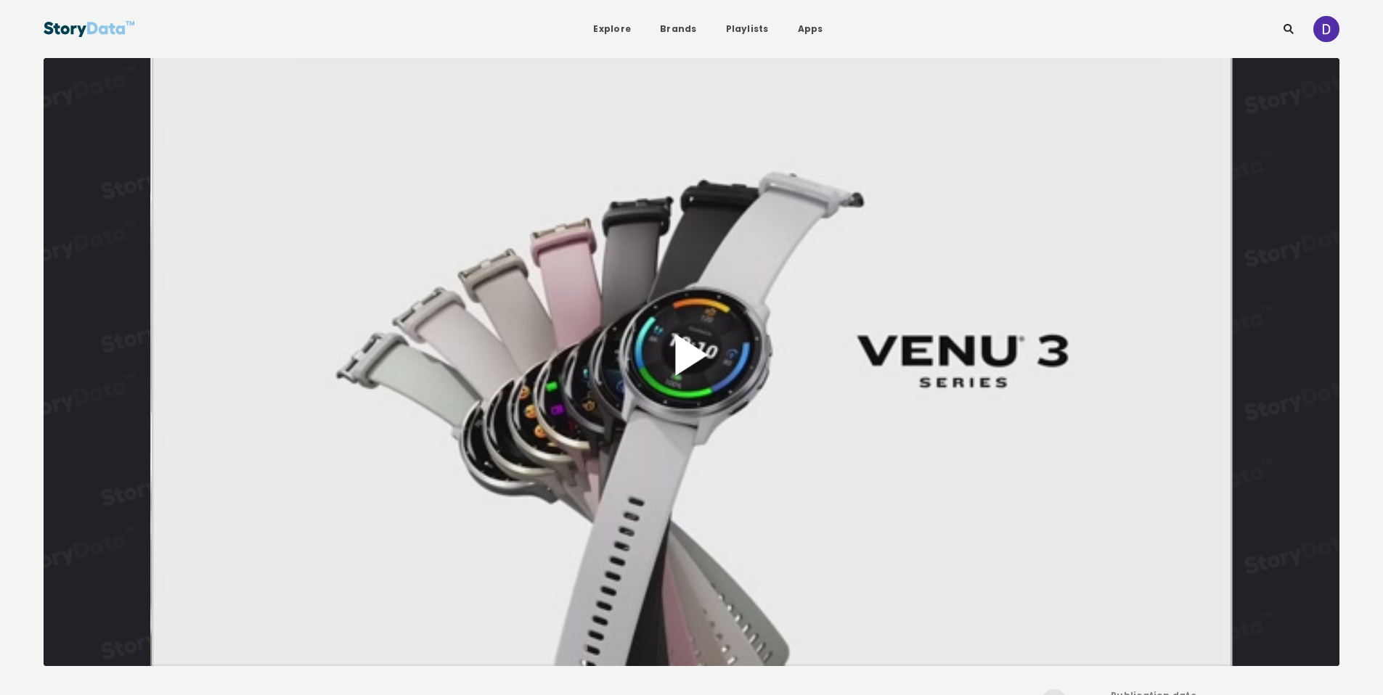
click at [760, 371] on button "Play Video" at bounding box center [691, 362] width 1295 height 608
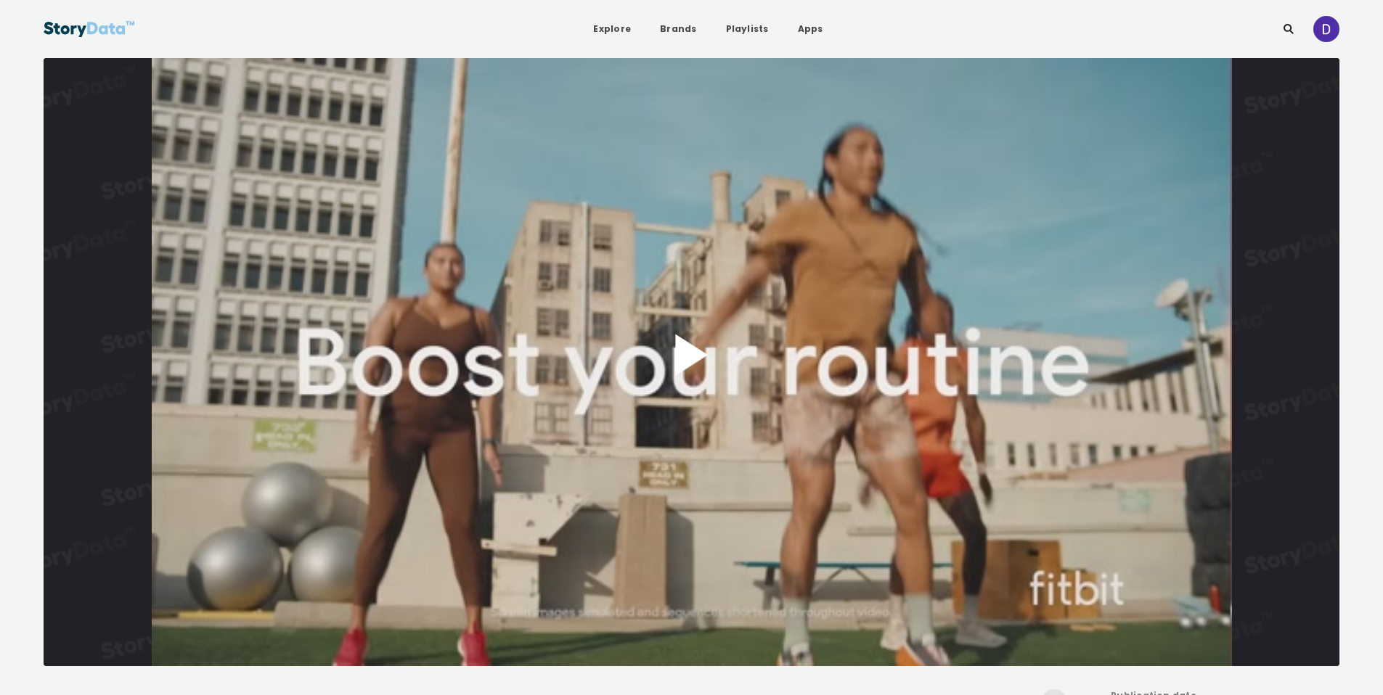
click at [721, 369] on button "Play Video" at bounding box center [691, 362] width 1295 height 608
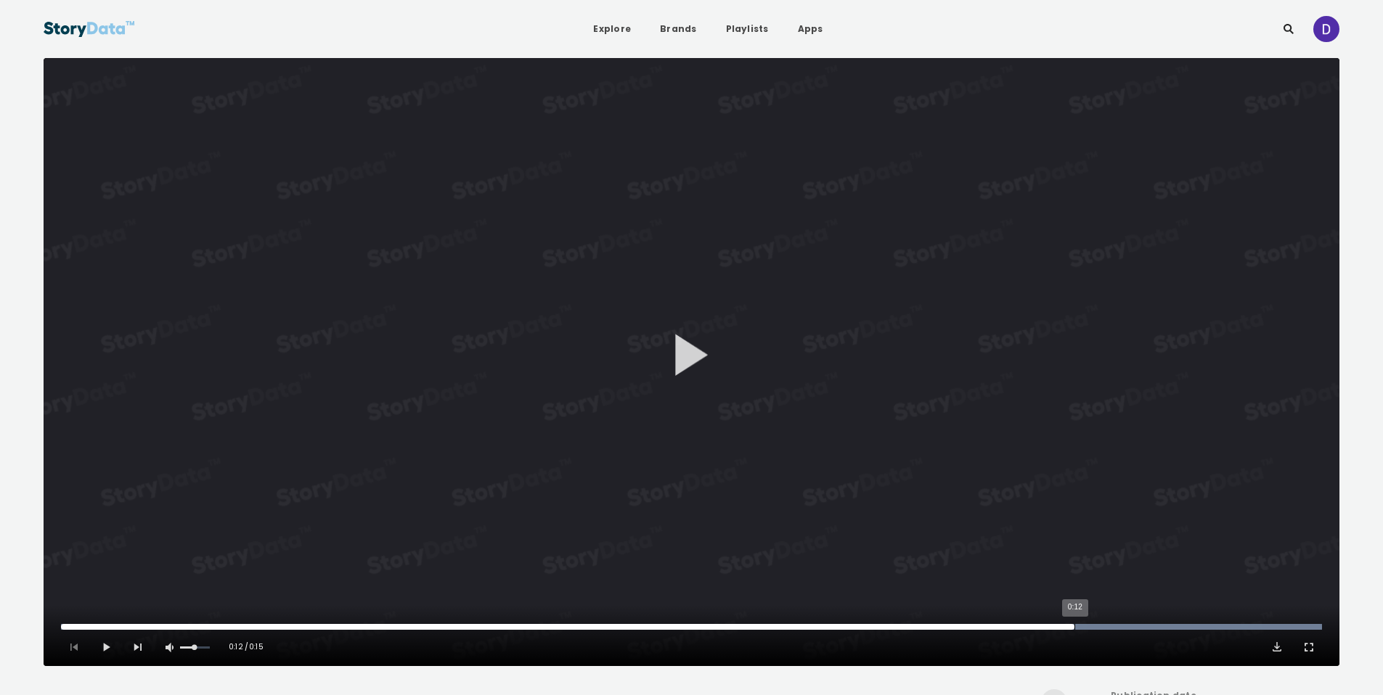
click at [1074, 625] on div "0:12" at bounding box center [1074, 627] width 1 height 6
